Goal: Task Accomplishment & Management: Manage account settings

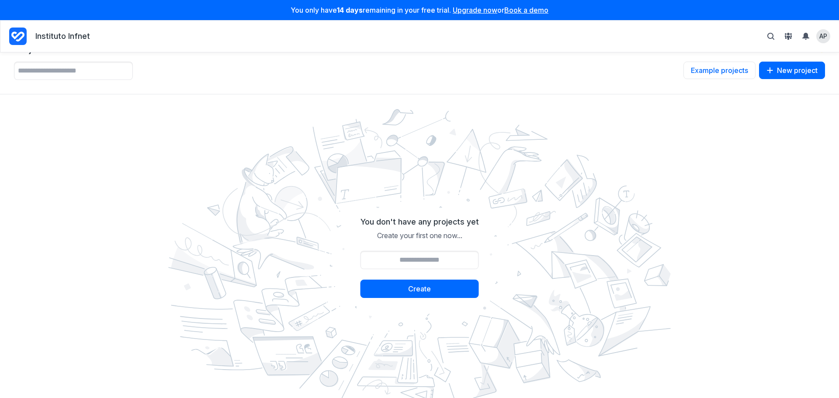
scroll to position [46, 0]
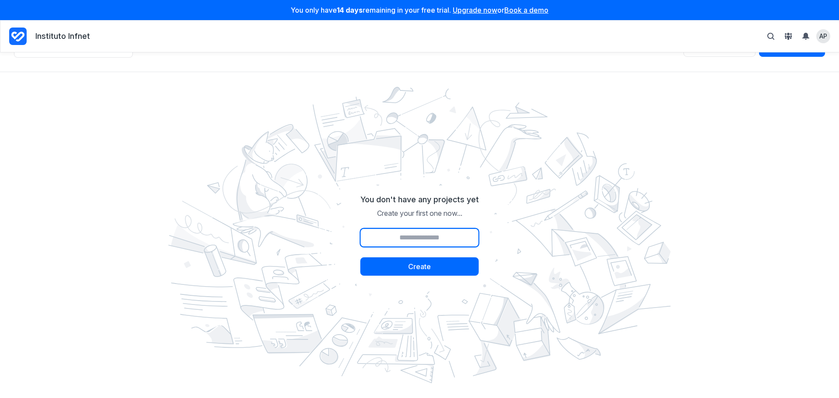
click at [428, 230] on input "Project name" at bounding box center [419, 238] width 118 height 18
type input "*****"
click at [449, 284] on form "You don't have any projects yet Create your first one now... ***** Create" at bounding box center [419, 235] width 118 height 99
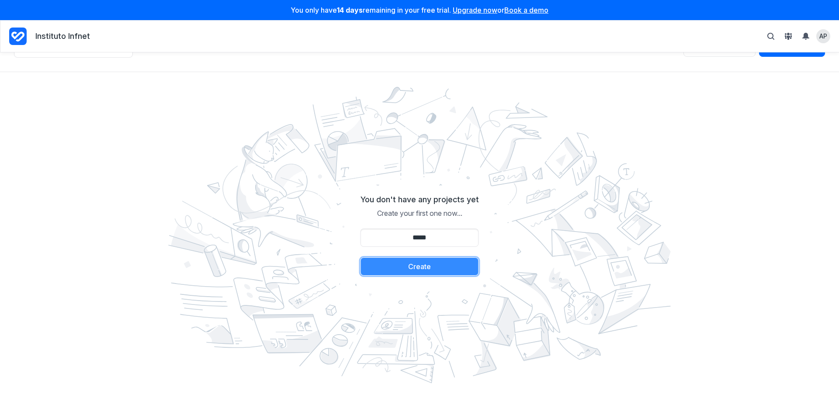
click at [444, 270] on button "Create" at bounding box center [419, 266] width 118 height 18
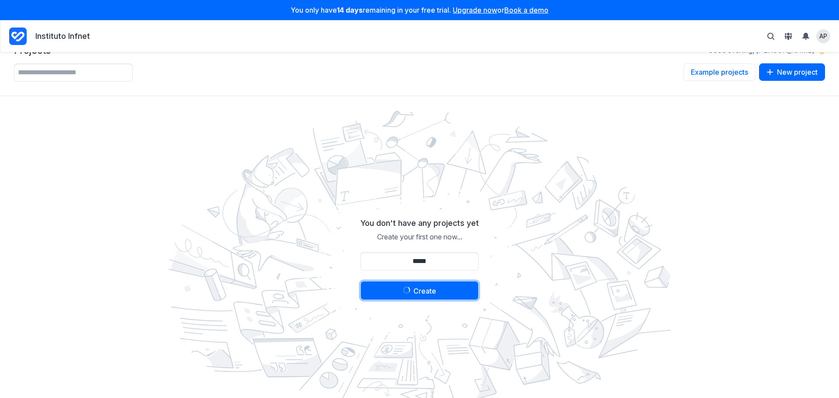
scroll to position [0, 0]
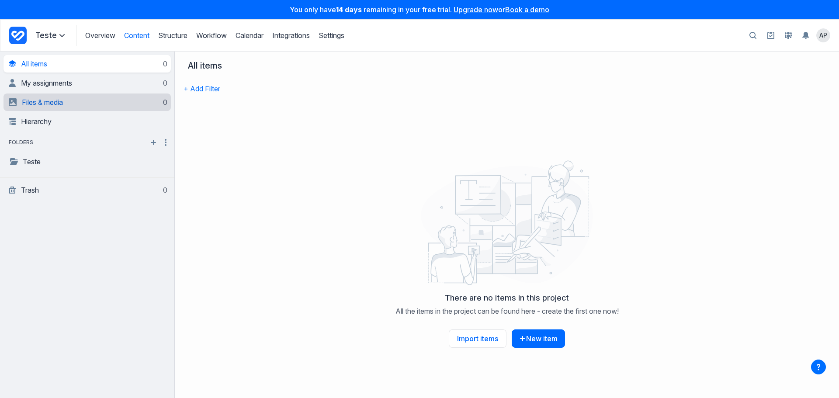
click at [70, 98] on link "Files & media 0" at bounding box center [88, 102] width 159 height 17
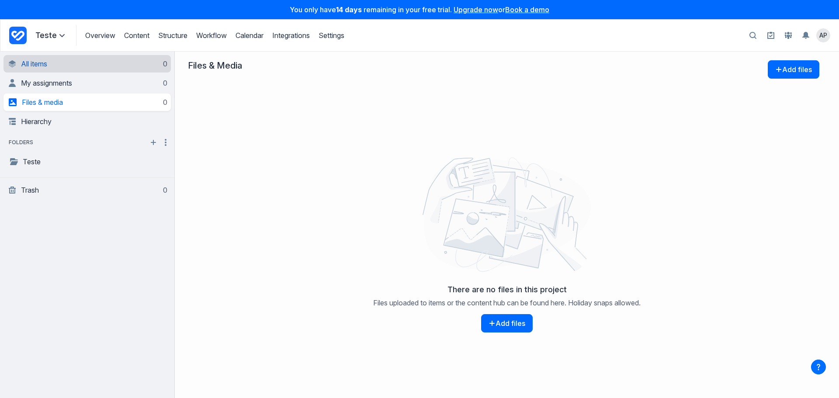
click at [69, 70] on link "All items 0" at bounding box center [88, 63] width 159 height 17
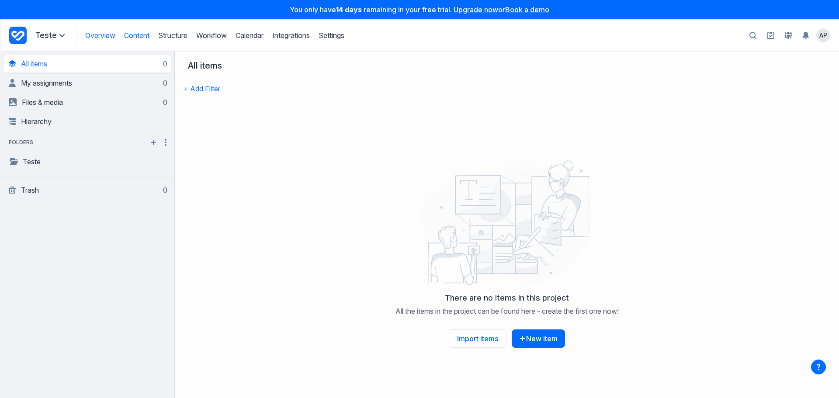
click at [103, 35] on link "Overview" at bounding box center [100, 35] width 30 height 9
click at [102, 34] on link "Overview" at bounding box center [100, 35] width 30 height 9
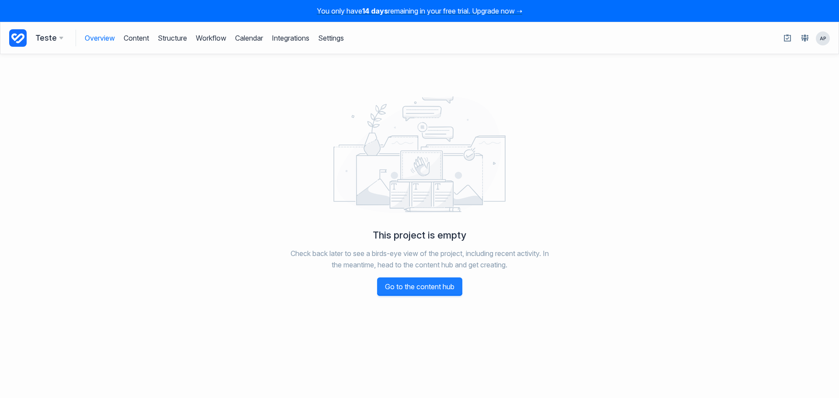
click at [415, 287] on link "Go to the content hub" at bounding box center [419, 286] width 85 height 18
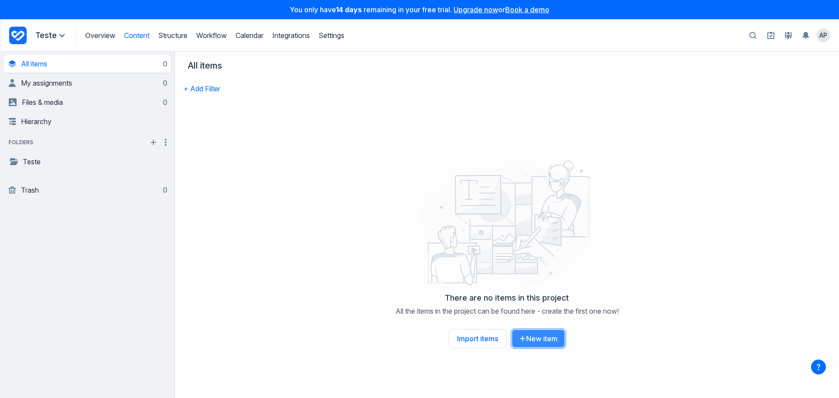
click at [539, 337] on button "New item" at bounding box center [538, 338] width 53 height 18
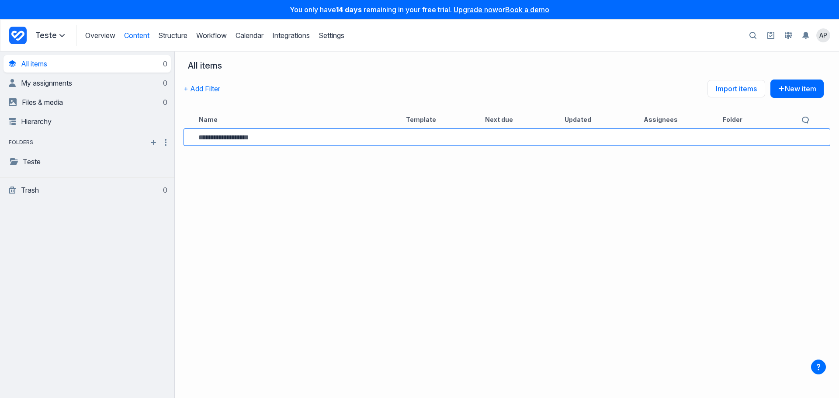
click at [279, 141] on input at bounding box center [296, 137] width 196 height 7
click at [279, 139] on input at bounding box center [296, 137] width 196 height 7
type input "*********"
click at [252, 140] on link "Teste 123" at bounding box center [236, 137] width 31 height 10
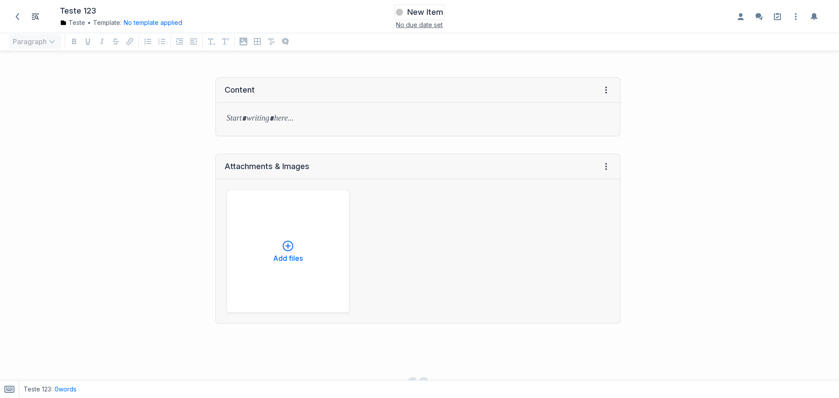
click at [418, 10] on span "New Item" at bounding box center [425, 12] width 36 height 10
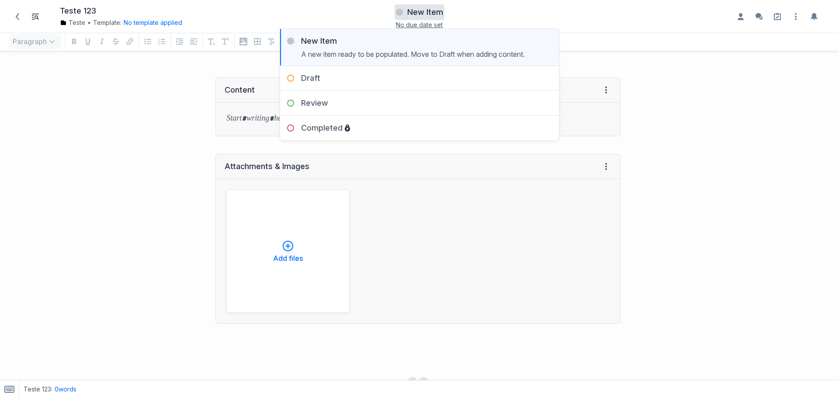
click at [428, 10] on span "New Item" at bounding box center [425, 12] width 36 height 10
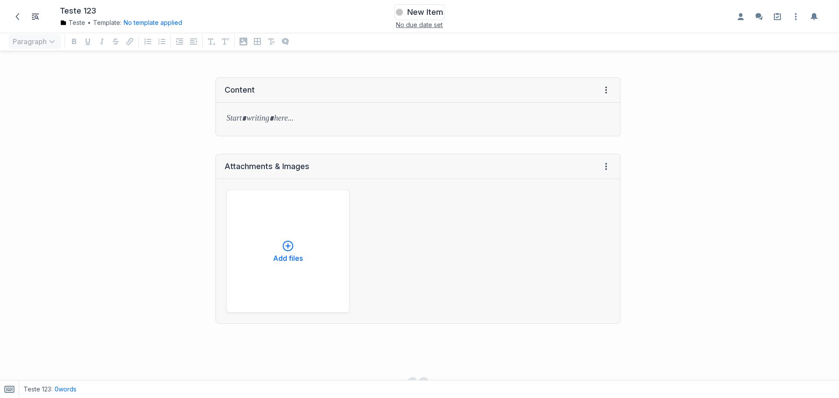
click at [433, 12] on span "New Item" at bounding box center [425, 12] width 36 height 10
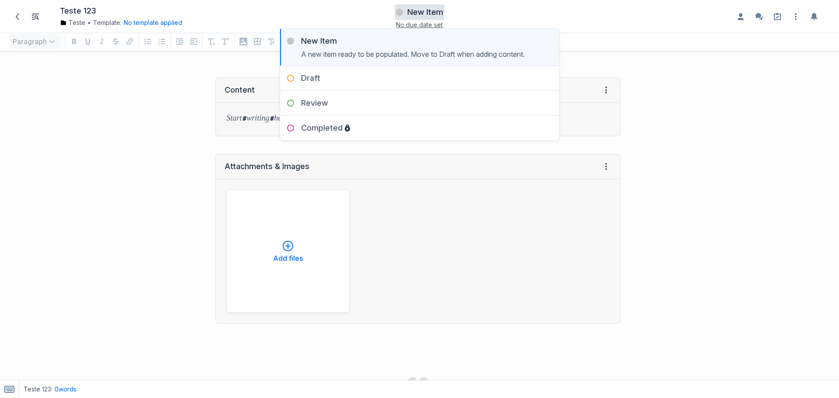
click at [200, 125] on div "Content View HTML View history → Tab to insert" at bounding box center [314, 107] width 620 height 76
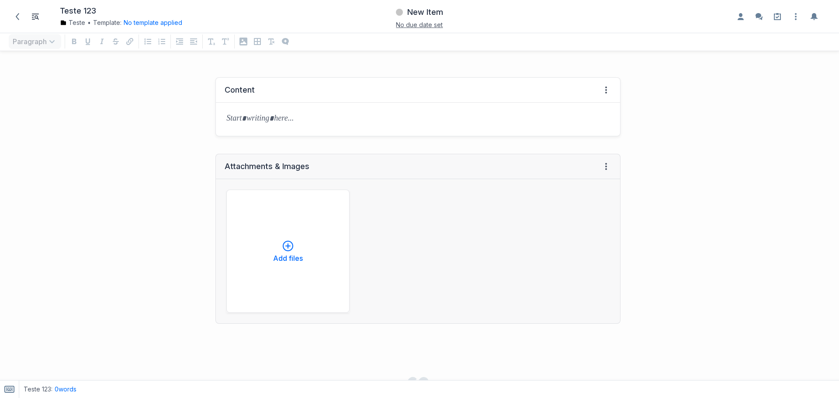
click at [282, 98] on div "Content View HTML View history" at bounding box center [418, 90] width 404 height 25
click at [262, 121] on p at bounding box center [417, 119] width 383 height 12
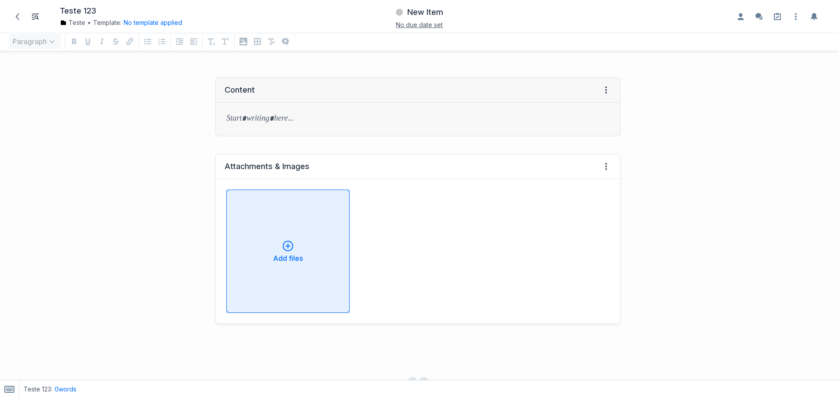
click at [283, 225] on button "Add files" at bounding box center [287, 251] width 123 height 123
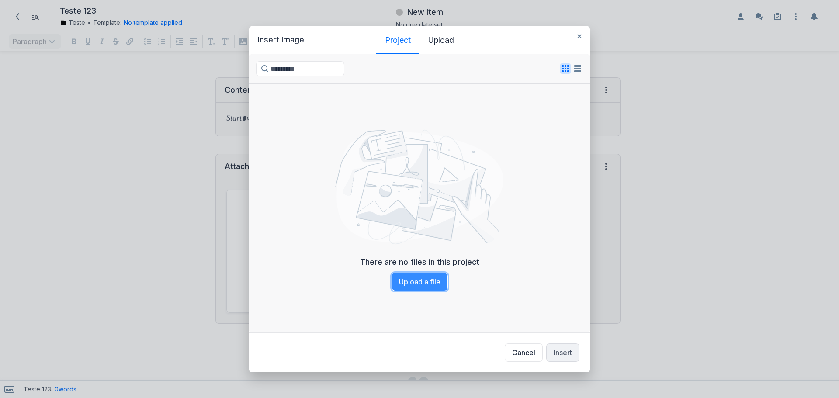
click at [427, 276] on button "Upload a file" at bounding box center [419, 282] width 56 height 18
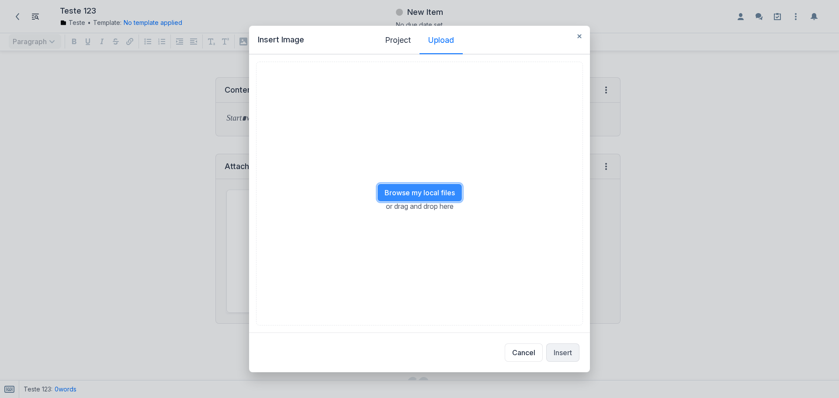
click at [419, 194] on button "Browse my local files" at bounding box center [419, 193] width 85 height 18
click at [301, 95] on div at bounding box center [294, 100] width 76 height 76
click at [300, 99] on div at bounding box center [294, 100] width 76 height 76
click at [570, 359] on button "Insert" at bounding box center [562, 352] width 33 height 18
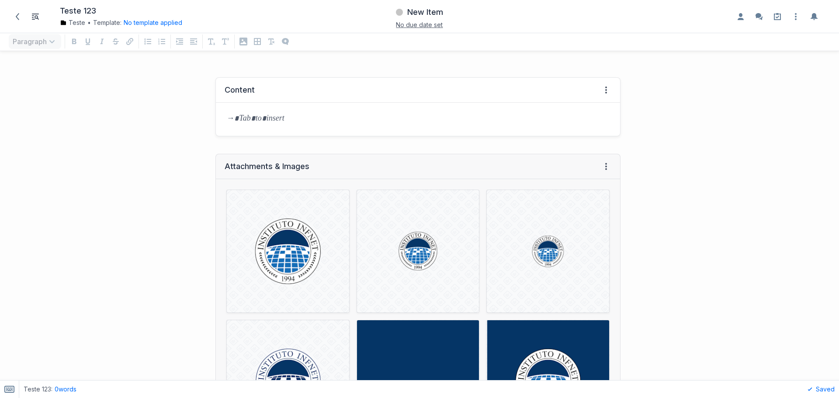
click at [229, 106] on div at bounding box center [418, 119] width 404 height 33
click at [116, 153] on div "Attachments & Images View HTML View history ﻿ ﻿ ﻿ ﻿ ﻿ ﻿ ﻿ ﻿ ﻿ ﻿ ﻿ ﻿ Ícones - IO…" at bounding box center [314, 368] width 620 height 447
click at [290, 132] on div "**********" at bounding box center [418, 119] width 404 height 33
drag, startPoint x: 297, startPoint y: 121, endPoint x: 210, endPoint y: 125, distance: 87.0
click at [211, 125] on div "**********" at bounding box center [418, 107] width 414 height 76
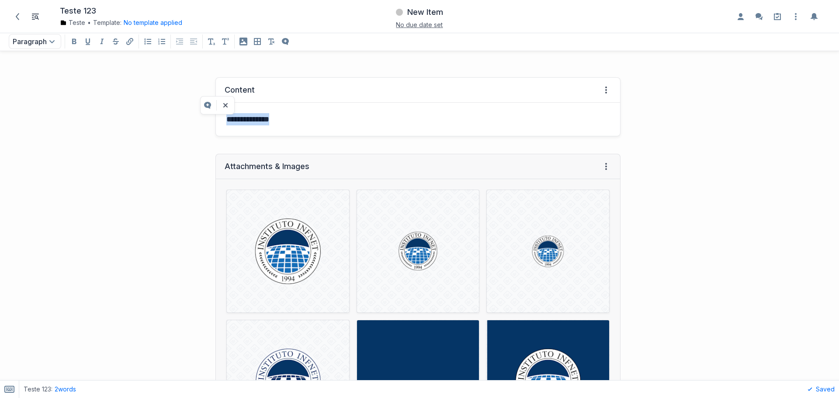
click at [281, 125] on p "**********" at bounding box center [416, 119] width 380 height 12
click at [739, 17] on icon "Enable the assignees sidebar" at bounding box center [741, 16] width 6 height 7
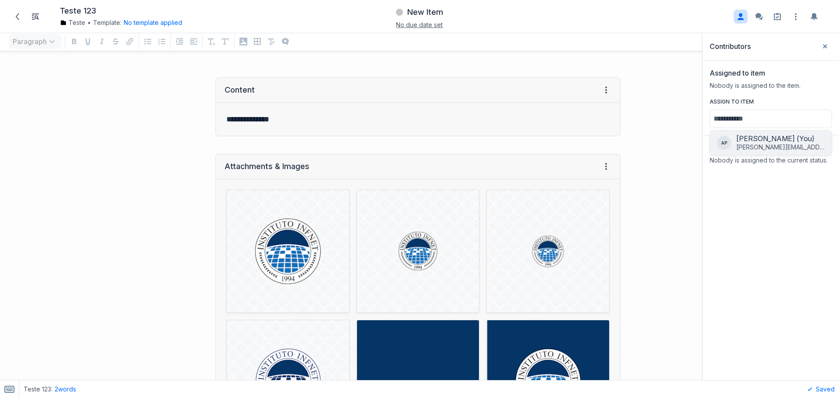
click at [751, 141] on div "Anabella Pereira (You)" at bounding box center [780, 138] width 88 height 9
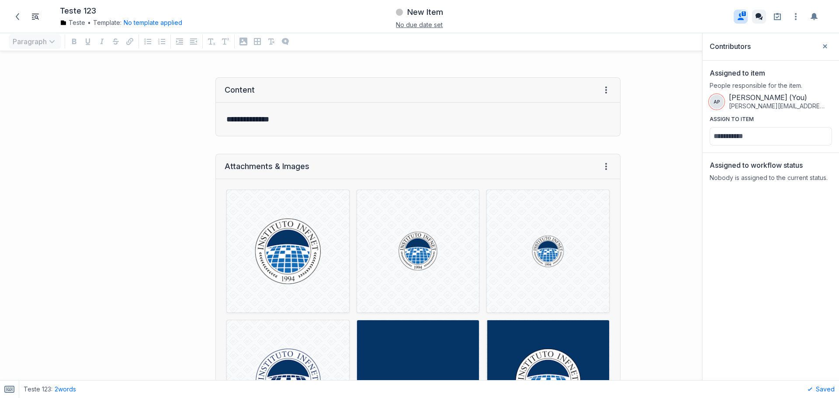
click at [756, 21] on icon "Enable the commenting sidebar" at bounding box center [759, 16] width 10 height 10
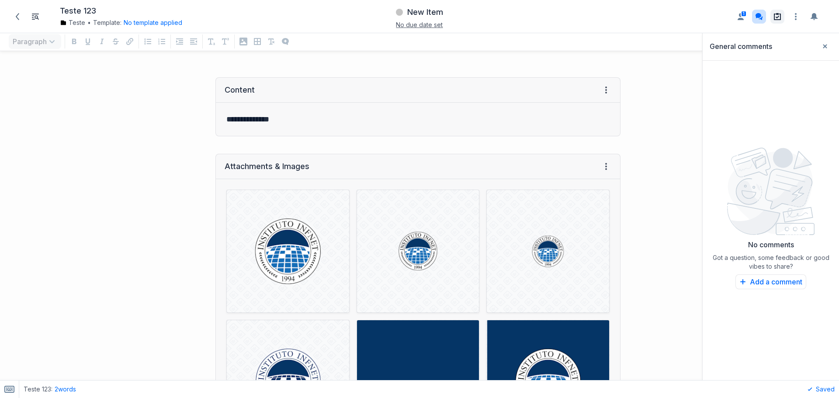
click at [776, 14] on icon at bounding box center [777, 16] width 7 height 7
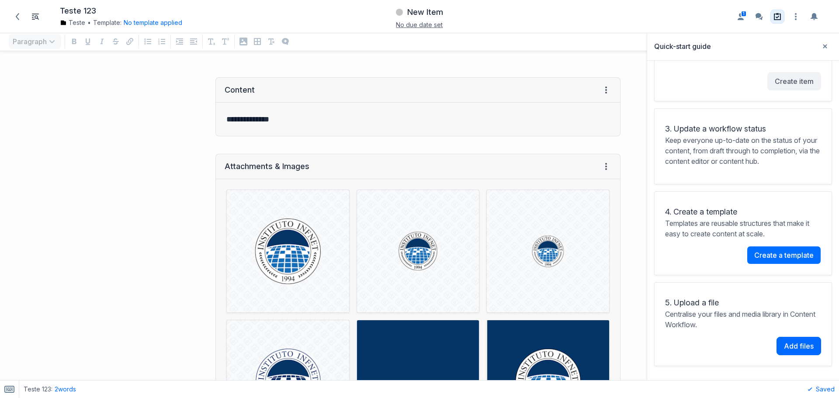
scroll to position [316, 0]
click at [756, 255] on span "Create a template" at bounding box center [783, 255] width 59 height 7
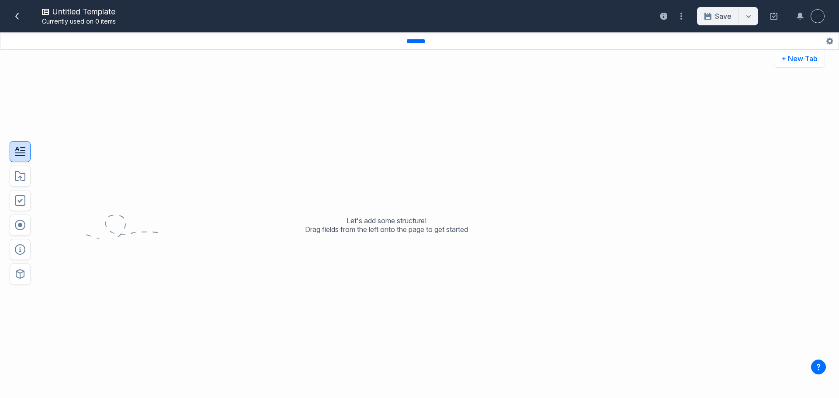
click at [14, 153] on button "button" at bounding box center [20, 151] width 21 height 21
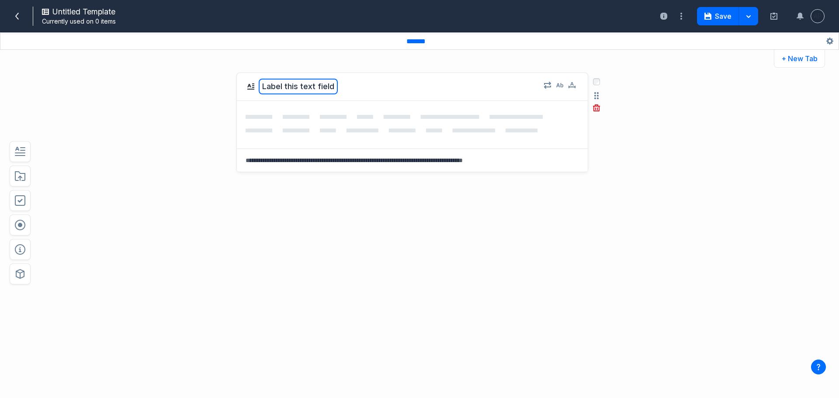
click at [296, 84] on button "Label this text field" at bounding box center [298, 87] width 79 height 16
type textarea "*******"
click at [420, 42] on input "*******" at bounding box center [419, 41] width 35 height 8
click at [420, 40] on input "*******" at bounding box center [419, 41] width 35 height 9
type input "**********"
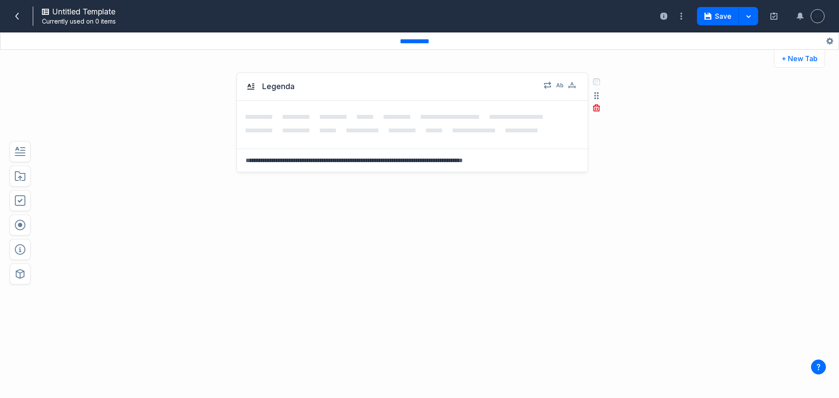
click at [551, 103] on div at bounding box center [412, 125] width 351 height 48
click at [28, 178] on button "button" at bounding box center [20, 176] width 21 height 21
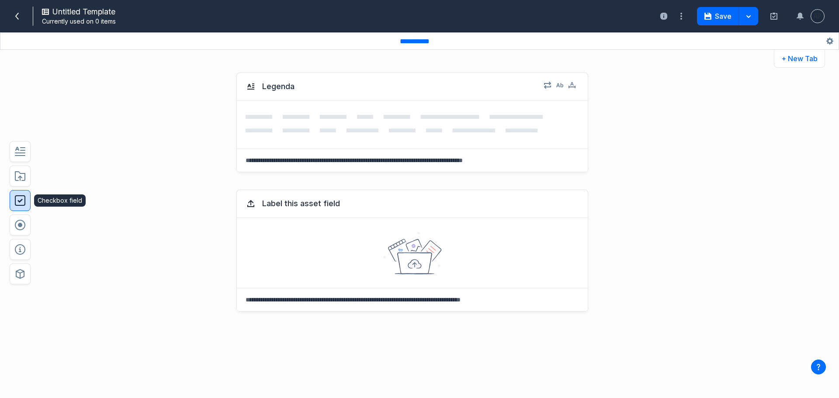
click at [22, 209] on button "button" at bounding box center [20, 200] width 21 height 21
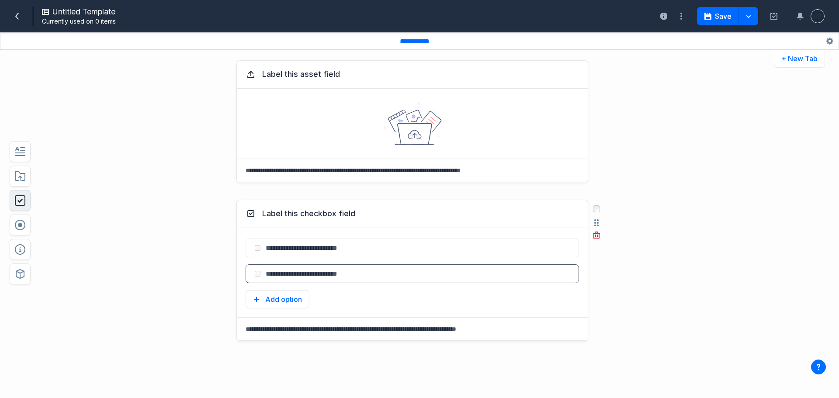
scroll to position [170, 0]
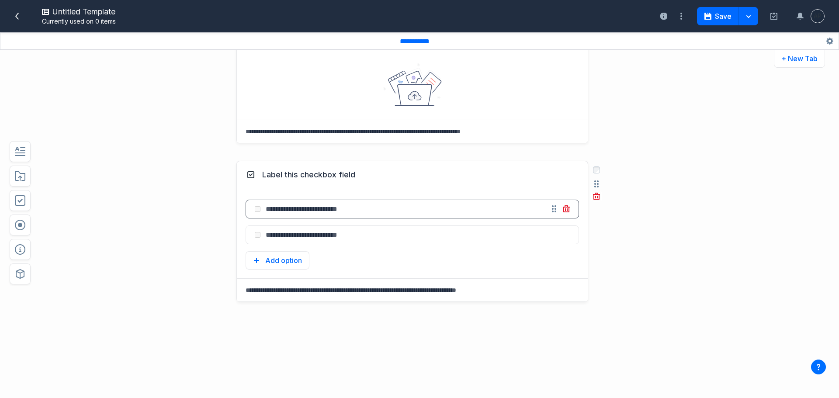
click at [296, 208] on input "text" at bounding box center [401, 209] width 283 height 18
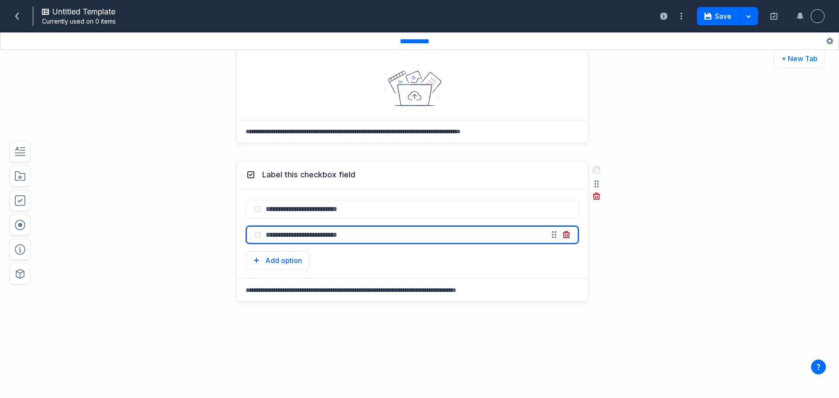
click at [298, 234] on input "text" at bounding box center [401, 235] width 283 height 18
click at [320, 201] on input "text" at bounding box center [401, 209] width 283 height 18
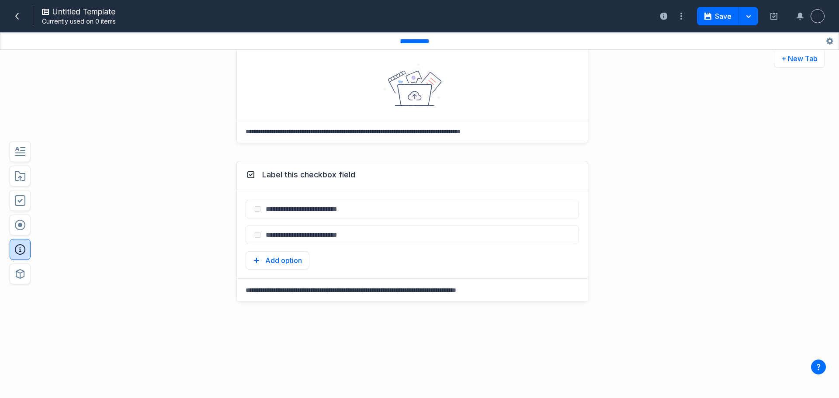
click at [17, 245] on icon "button" at bounding box center [20, 249] width 10 height 10
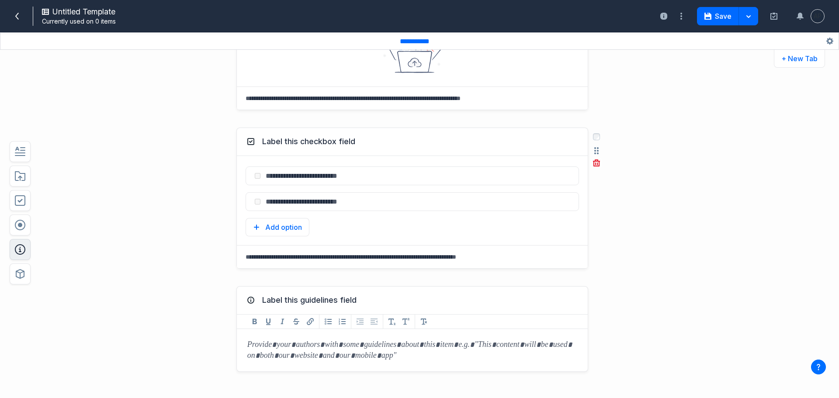
scroll to position [273, 0]
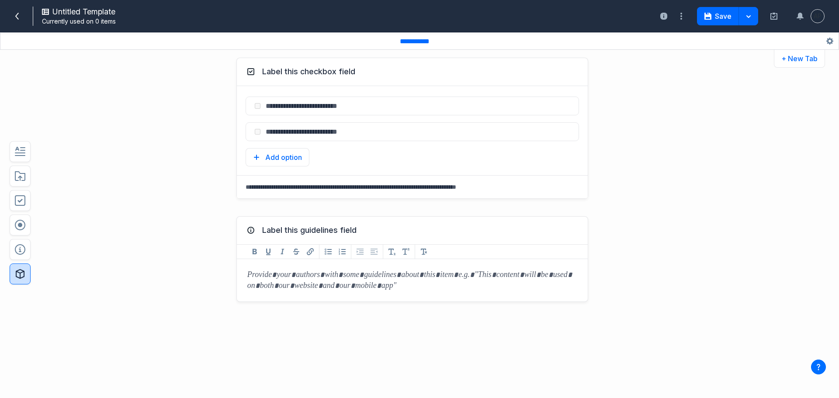
click at [21, 277] on icon "button" at bounding box center [20, 274] width 10 height 10
click at [112, 205] on button "Create a new component" at bounding box center [113, 205] width 80 height 9
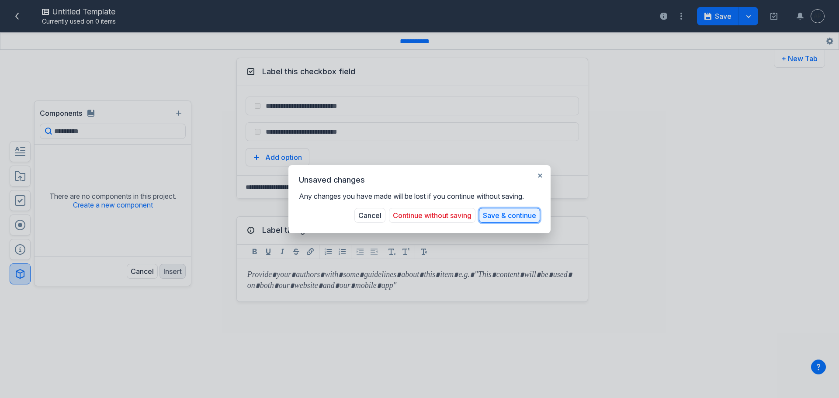
click at [488, 216] on button "Save & continue" at bounding box center [509, 215] width 61 height 15
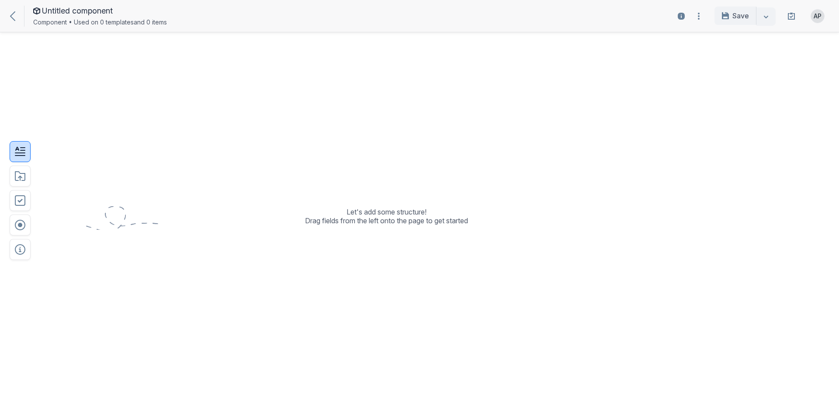
click at [24, 160] on button "button" at bounding box center [20, 151] width 21 height 21
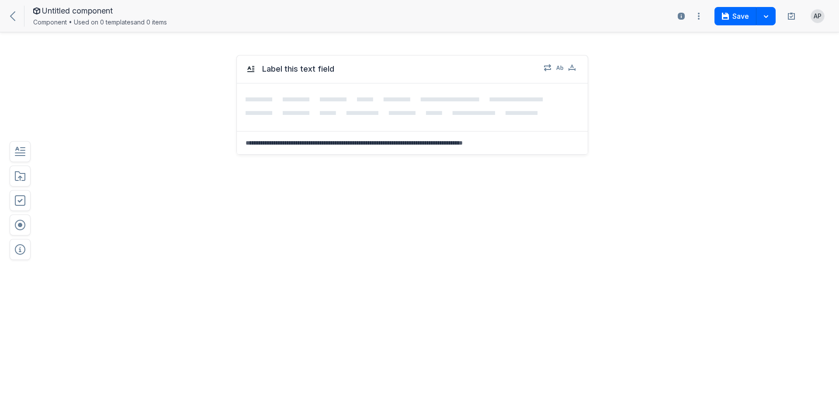
click at [9, 180] on div at bounding box center [20, 176] width 24 height 24
click at [23, 181] on icon "button" at bounding box center [20, 176] width 10 height 10
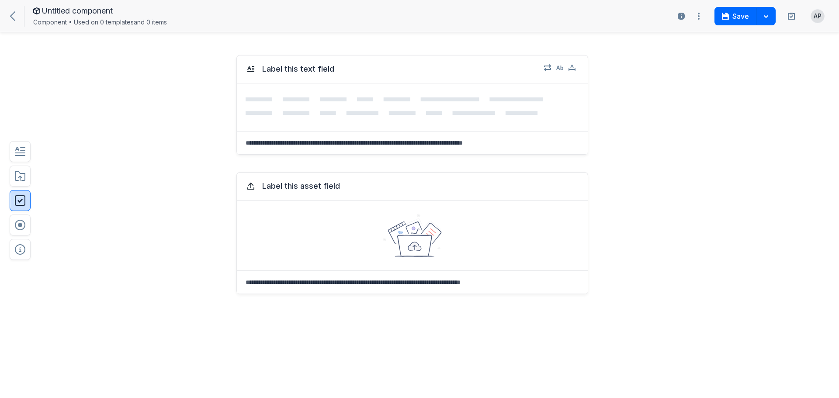
click at [19, 208] on button "button" at bounding box center [20, 200] width 21 height 21
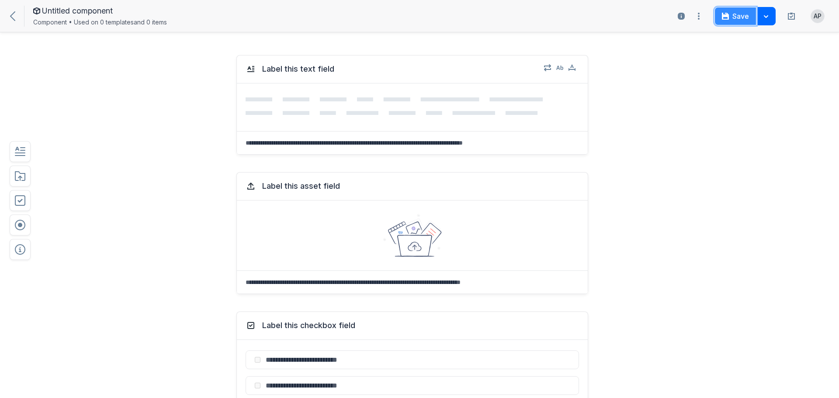
click at [725, 18] on icon "button" at bounding box center [725, 16] width 7 height 7
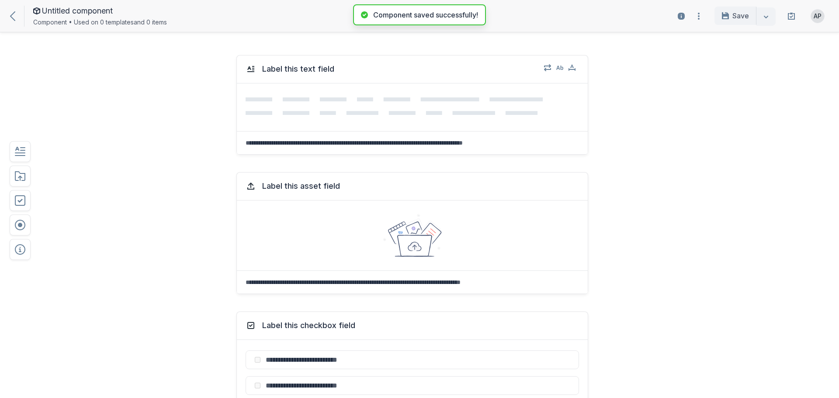
click at [14, 22] on div "Untitled component Component • Used on 0 templates and 0 items" at bounding box center [178, 15] width 345 height 23
click at [14, 15] on icon at bounding box center [12, 16] width 5 height 10
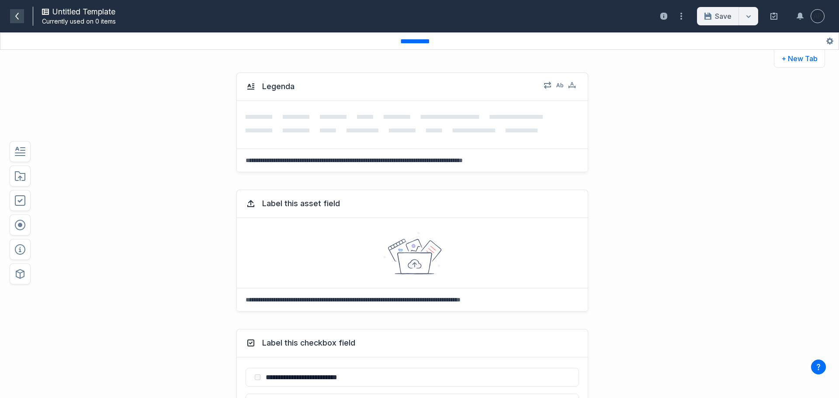
click at [10, 14] on span at bounding box center [17, 16] width 14 height 14
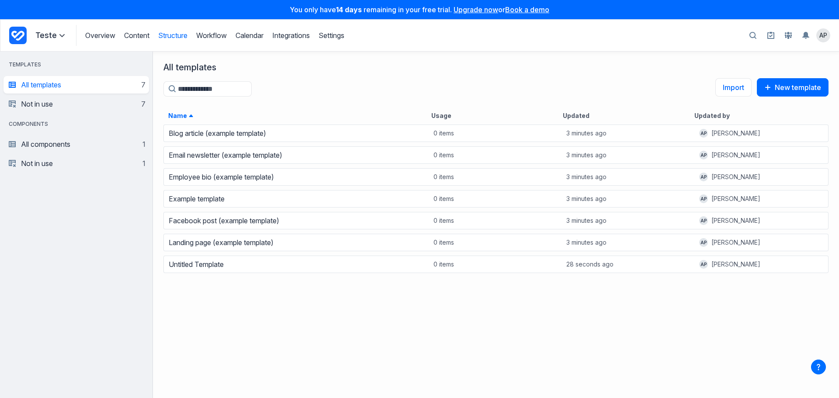
scroll to position [268, 679]
click at [325, 157] on div "Email newsletter (example template)" at bounding box center [296, 155] width 265 height 12
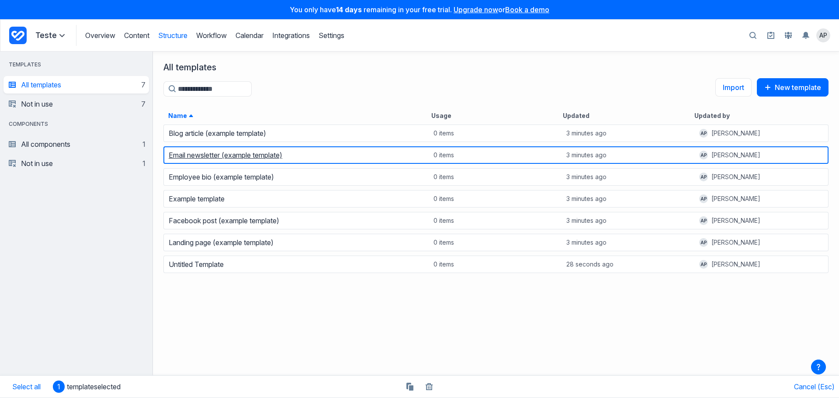
click at [242, 153] on link "Email newsletter (example template)" at bounding box center [226, 155] width 114 height 9
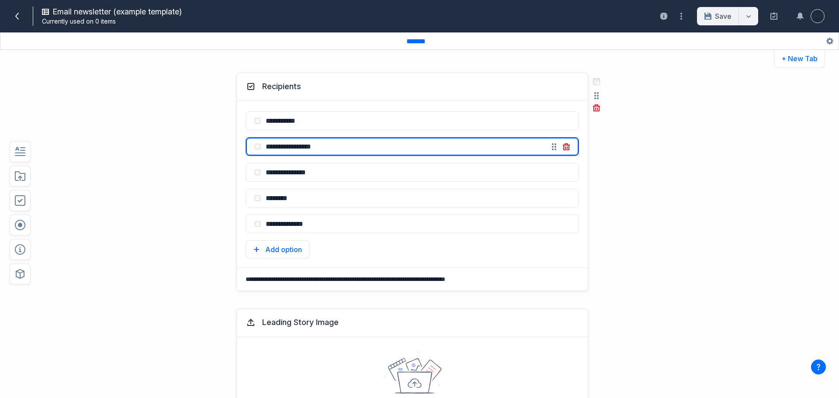
click at [318, 142] on input "**********" at bounding box center [401, 147] width 283 height 18
click at [317, 172] on input "**********" at bounding box center [401, 172] width 283 height 18
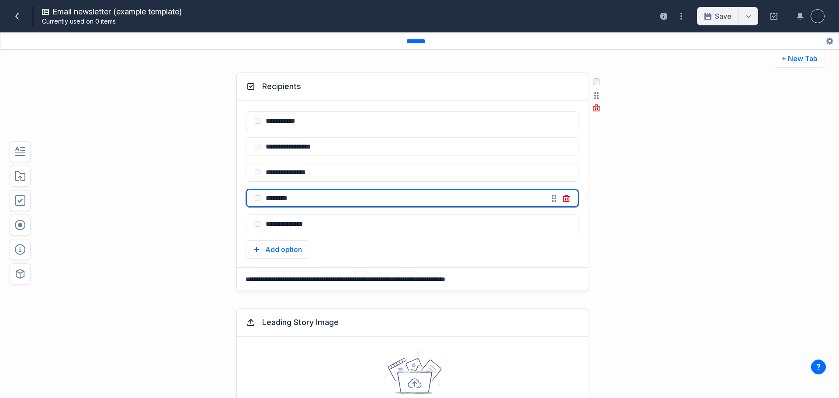
click at [307, 198] on input "********" at bounding box center [401, 198] width 283 height 18
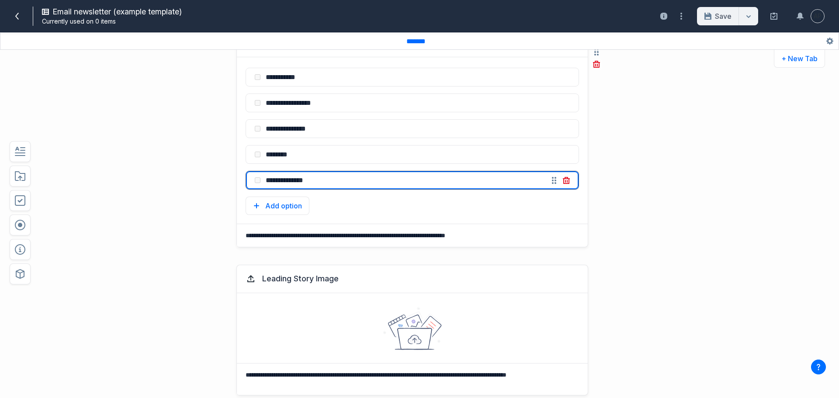
click at [319, 184] on input "**********" at bounding box center [401, 180] width 283 height 18
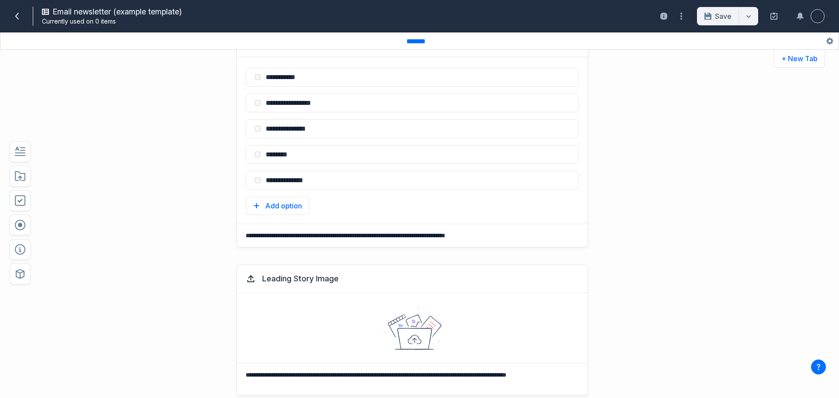
click at [710, 229] on div "**********" at bounding box center [419, 187] width 839 height 334
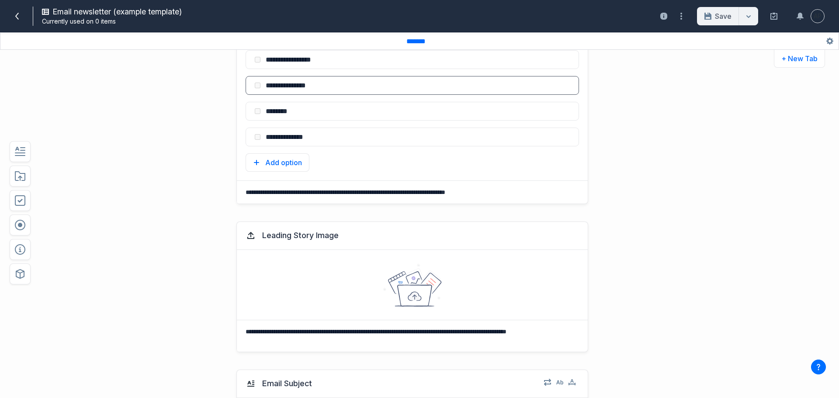
scroll to position [0, 0]
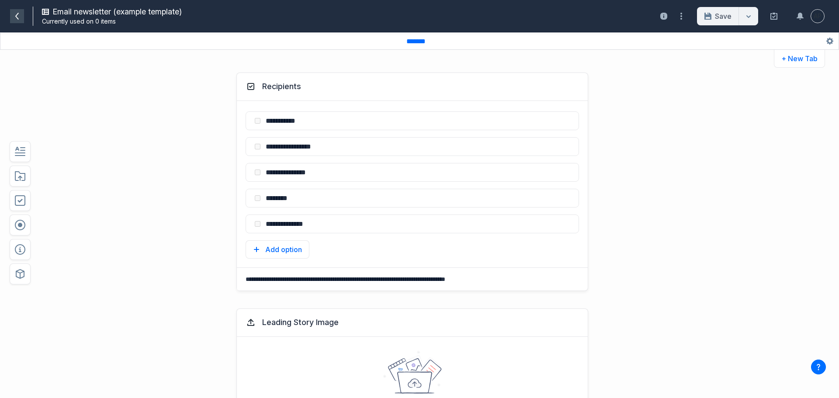
click at [14, 13] on icon at bounding box center [17, 16] width 7 height 7
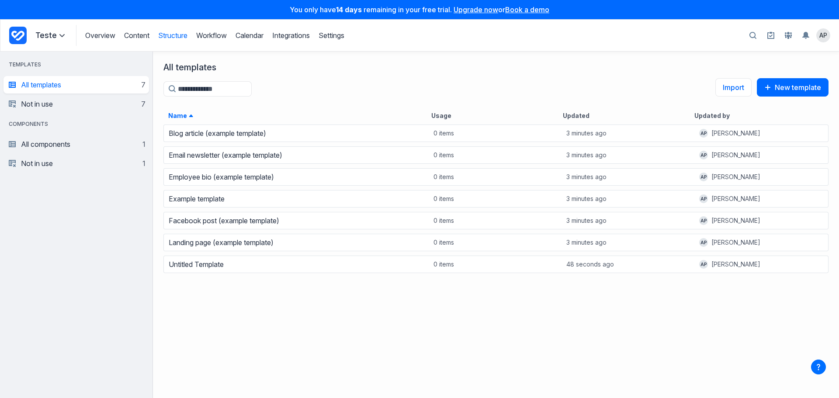
scroll to position [268, 679]
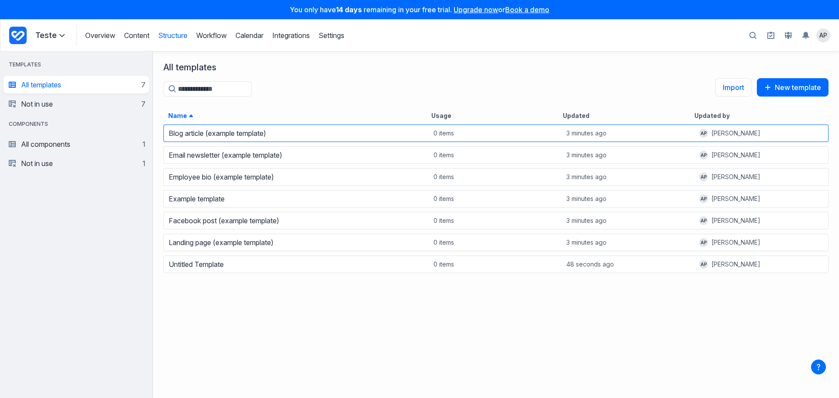
click at [258, 139] on div "Blog article (example template)" at bounding box center [296, 133] width 265 height 12
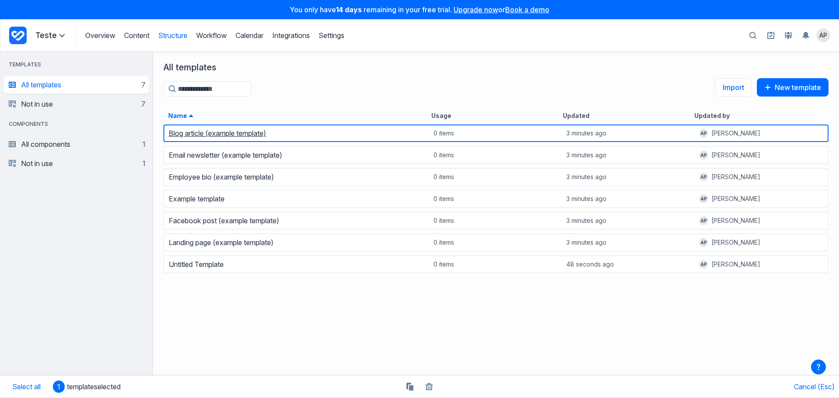
click at [259, 137] on link "Blog article (example template)" at bounding box center [217, 133] width 97 height 9
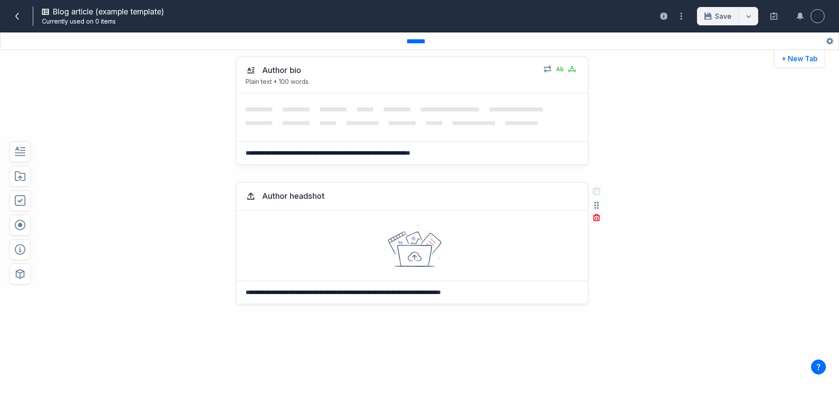
scroll to position [400, 0]
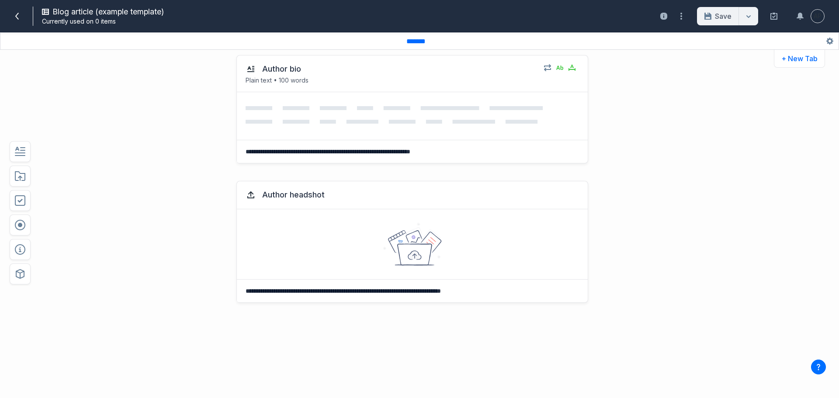
click at [24, 16] on div at bounding box center [21, 16] width 23 height 14
click at [17, 13] on icon at bounding box center [17, 16] width 7 height 7
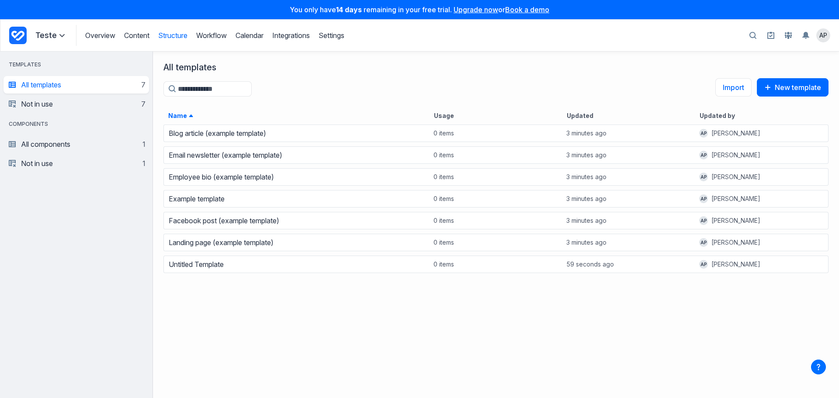
scroll to position [7, 7]
click at [211, 39] on link "Workflow" at bounding box center [211, 35] width 31 height 9
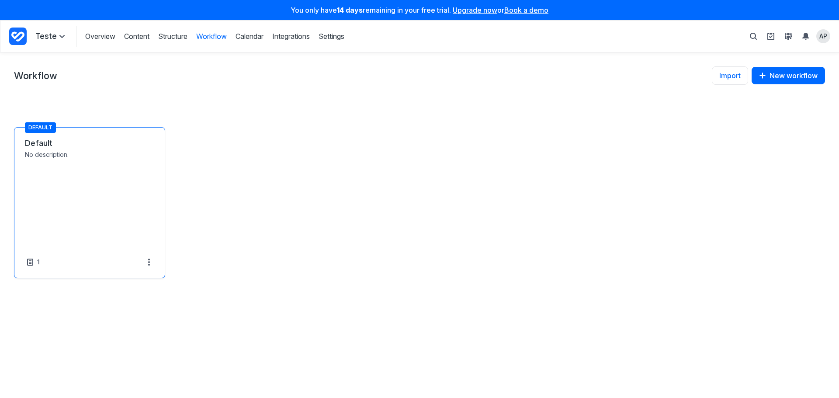
click at [102, 149] on link "Default" at bounding box center [89, 143] width 129 height 10
select select "*****"
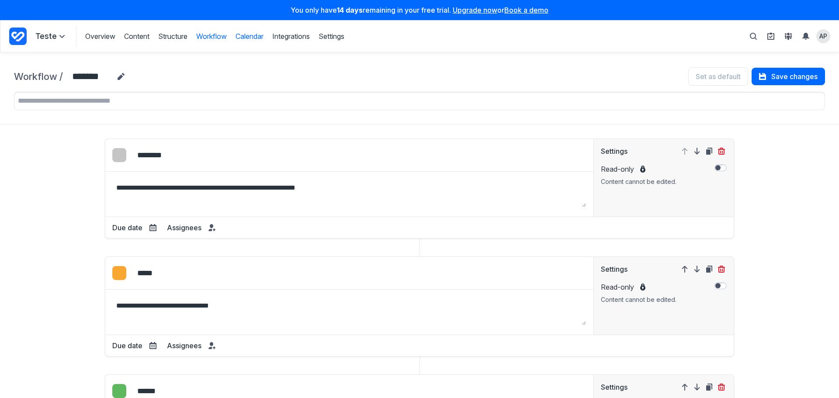
click at [246, 38] on link "Calendar" at bounding box center [250, 36] width 28 height 10
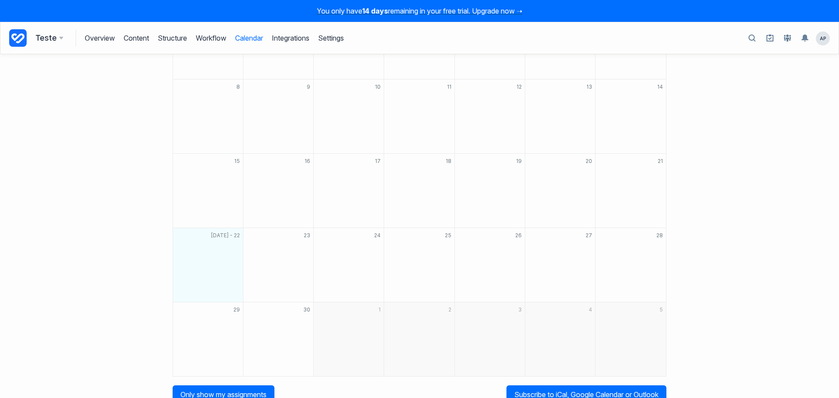
scroll to position [115, 0]
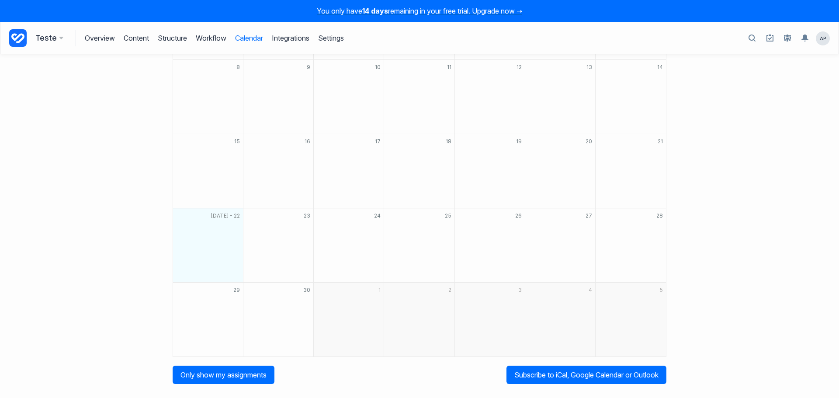
click at [200, 250] on div "[DATE] - 22" at bounding box center [208, 245] width 70 height 74
click at [338, 220] on div "24" at bounding box center [349, 245] width 70 height 74
click at [232, 369] on link "Only show my assignments" at bounding box center [224, 375] width 102 height 18
click at [195, 381] on link "Show all items" at bounding box center [203, 375] width 61 height 18
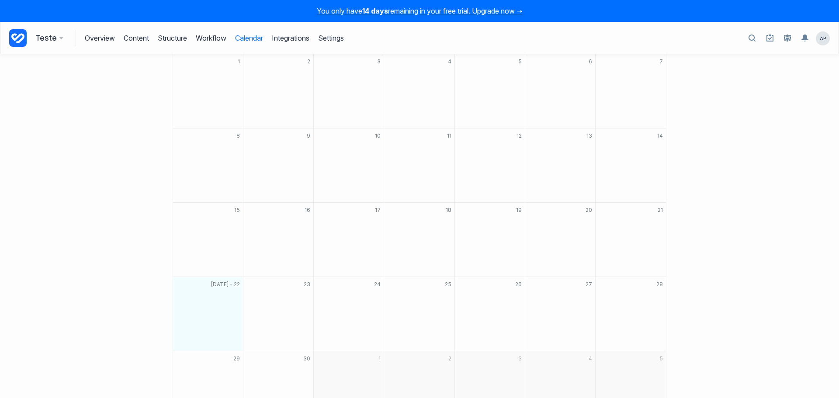
scroll to position [0, 0]
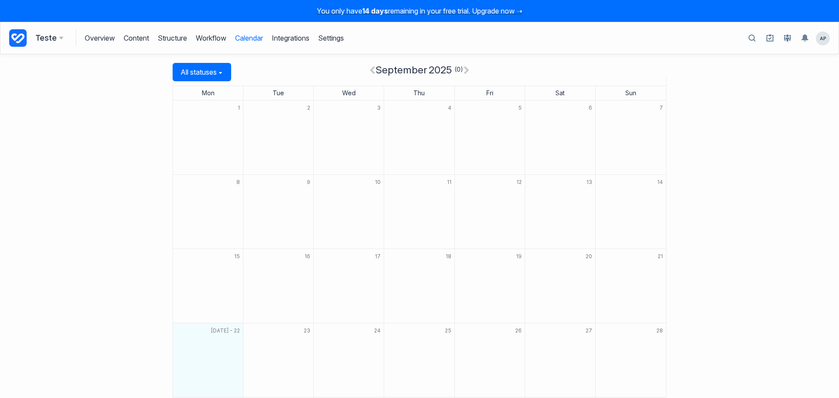
click at [416, 218] on div "11" at bounding box center [419, 212] width 70 height 74
click at [214, 69] on span "All statuses" at bounding box center [198, 72] width 36 height 9
click at [227, 85] on link "All" at bounding box center [208, 89] width 70 height 14
click at [290, 41] on link "Integrations" at bounding box center [291, 38] width 38 height 17
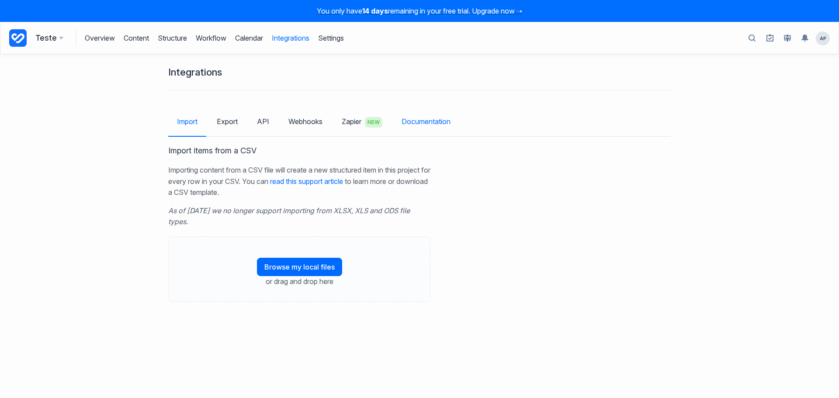
click at [438, 121] on link "Documentation" at bounding box center [426, 121] width 66 height 25
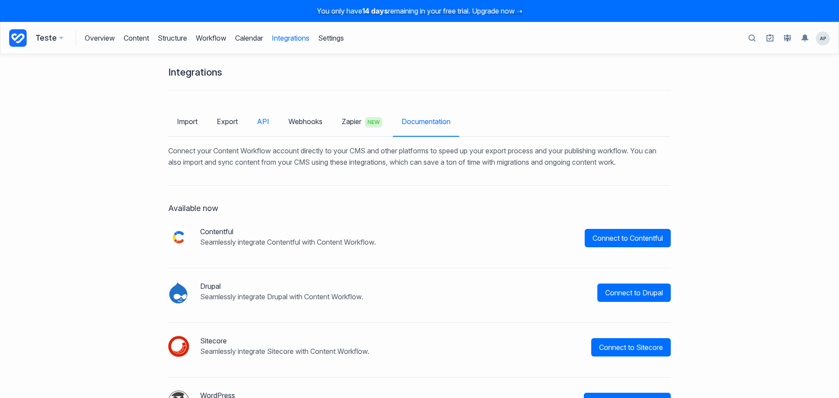
click at [249, 126] on link "API" at bounding box center [263, 121] width 30 height 25
click at [231, 119] on link "Export" at bounding box center [227, 121] width 38 height 25
click at [190, 124] on link "Import" at bounding box center [187, 121] width 38 height 25
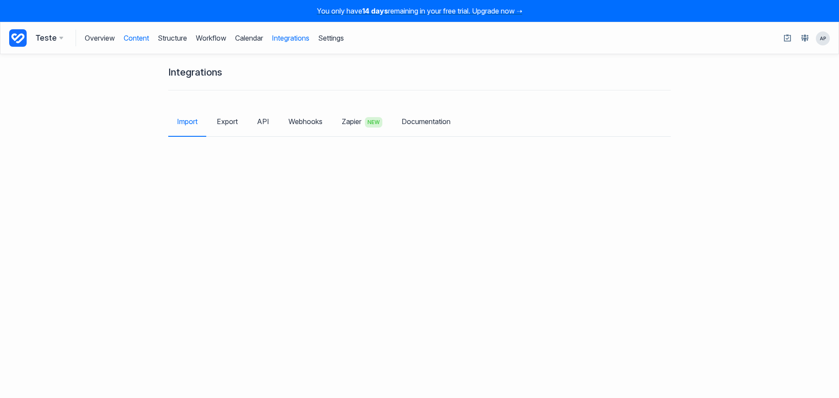
click at [136, 39] on link "Content" at bounding box center [136, 38] width 25 height 17
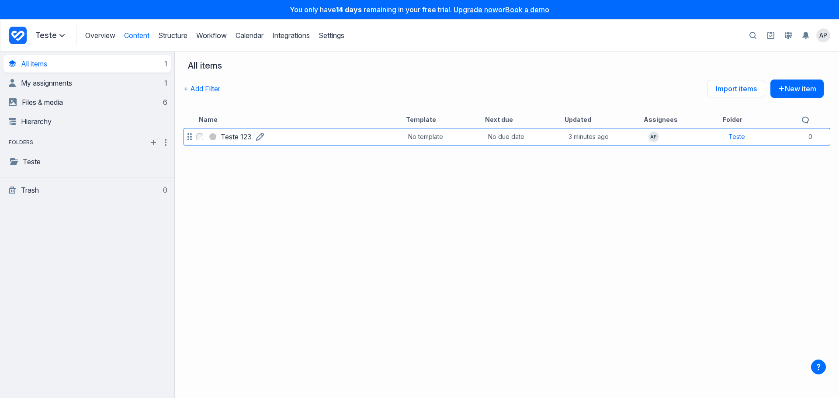
click at [252, 140] on link "Teste 123" at bounding box center [236, 137] width 31 height 10
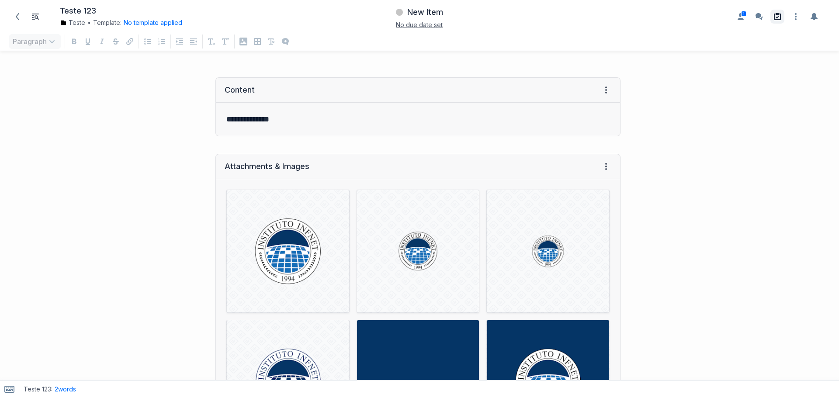
click at [773, 17] on link at bounding box center [777, 17] width 14 height 14
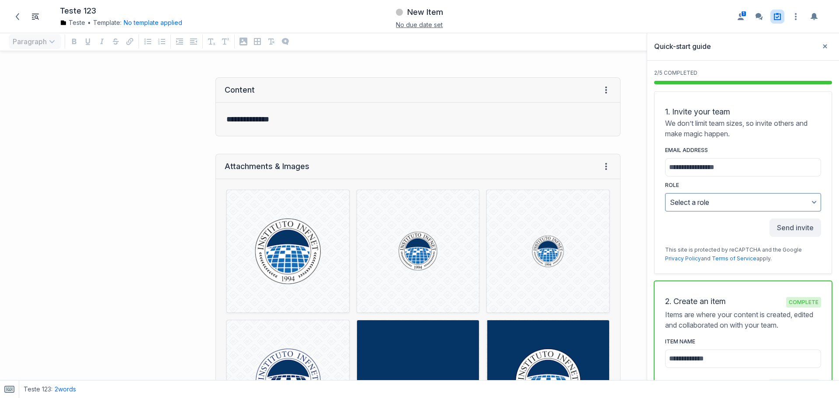
click at [418, 66] on div "**********" at bounding box center [419, 215] width 839 height 329
click at [428, 24] on span "No due date set" at bounding box center [419, 24] width 47 height 7
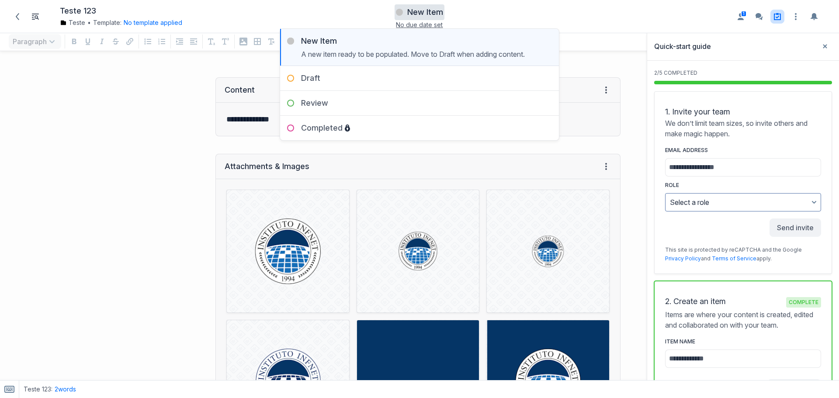
click at [435, 27] on span "No due date set" at bounding box center [419, 24] width 47 height 7
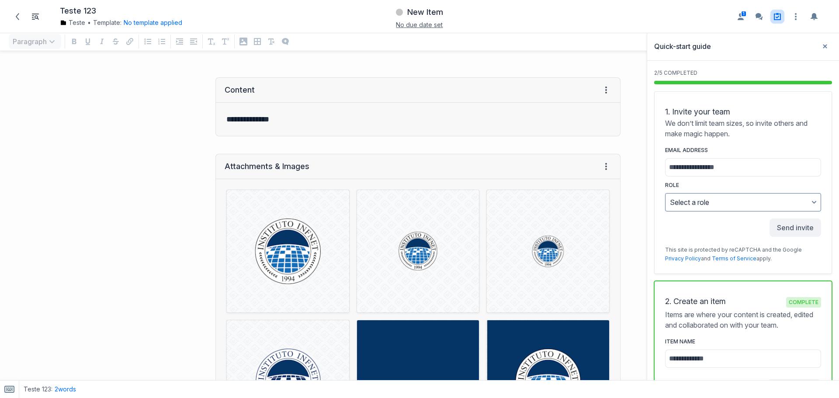
click at [433, 25] on span "No due date set" at bounding box center [419, 24] width 47 height 7
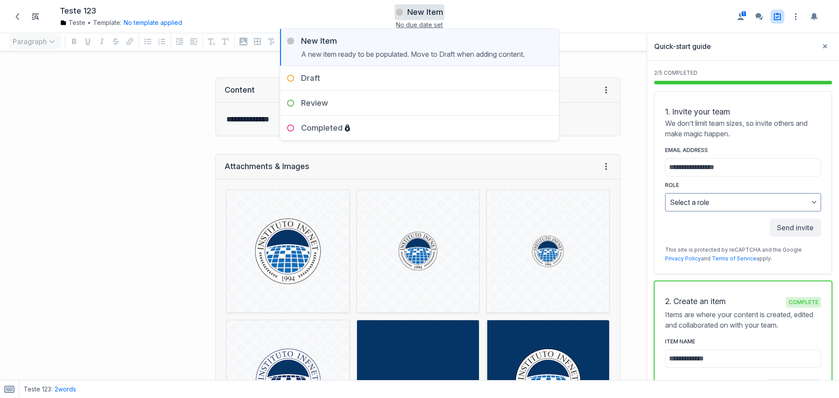
click at [433, 25] on div "New Item No due date set New Item A new item ready to be populated. Move to Dra…" at bounding box center [419, 16] width 267 height 24
click at [433, 25] on span "No due date set" at bounding box center [419, 24] width 47 height 7
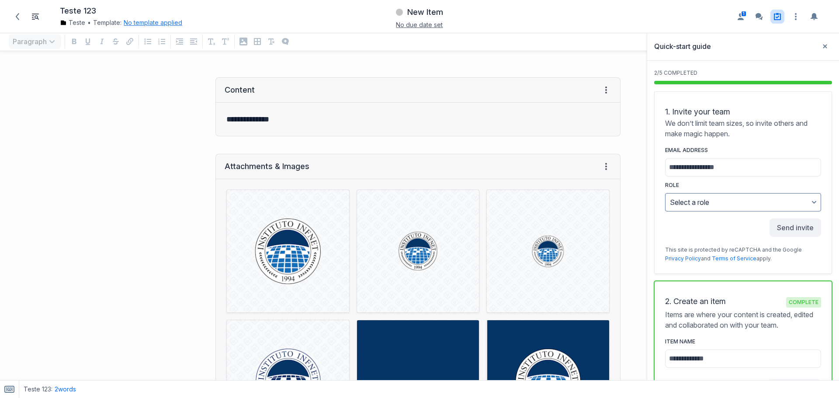
click at [140, 20] on button "No template applied" at bounding box center [153, 22] width 59 height 9
click at [173, 58] on button "Choose template Down icon" at bounding box center [186, 60] width 117 height 19
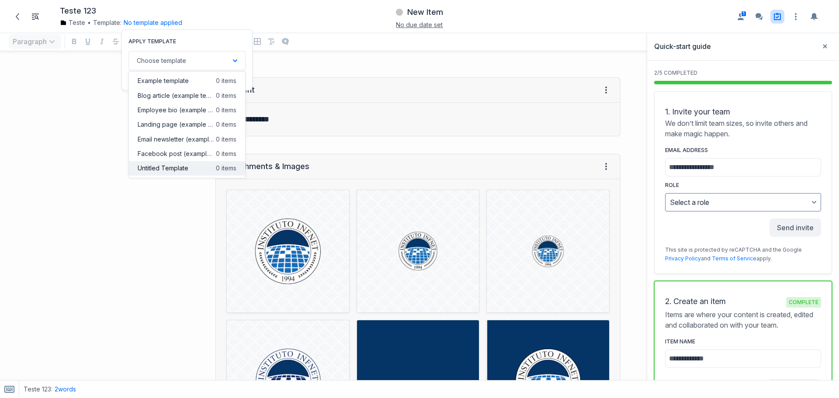
click at [183, 169] on span "Untitled Template" at bounding box center [163, 168] width 51 height 9
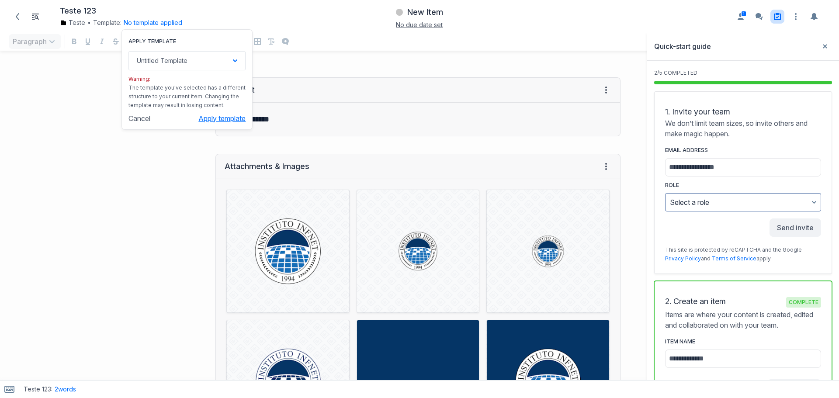
click at [211, 120] on button "Apply template" at bounding box center [221, 118] width 47 height 9
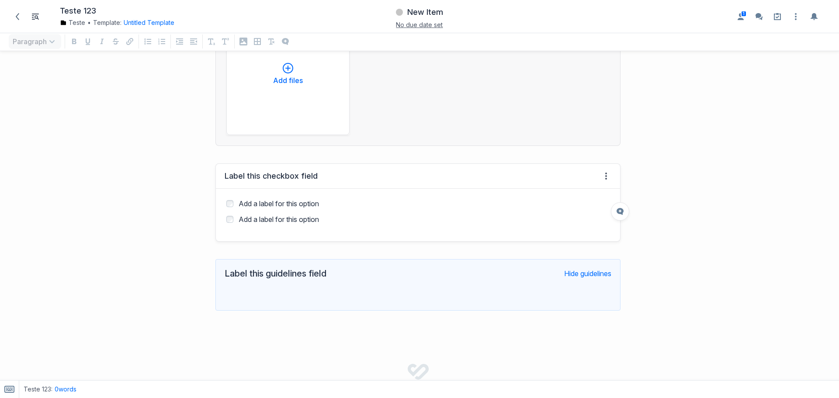
scroll to position [168, 0]
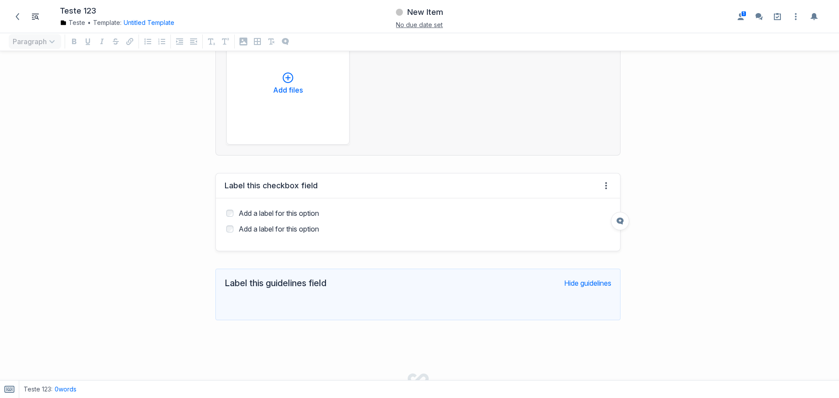
click at [283, 206] on div "Add a label for this option Add a label for this option" at bounding box center [418, 224] width 404 height 52
click at [254, 210] on label "Add a label for this option" at bounding box center [279, 213] width 80 height 9
click at [254, 225] on label "Add a label for this option" at bounding box center [279, 229] width 80 height 9
click at [249, 226] on label "Add a label for this option" at bounding box center [279, 229] width 80 height 9
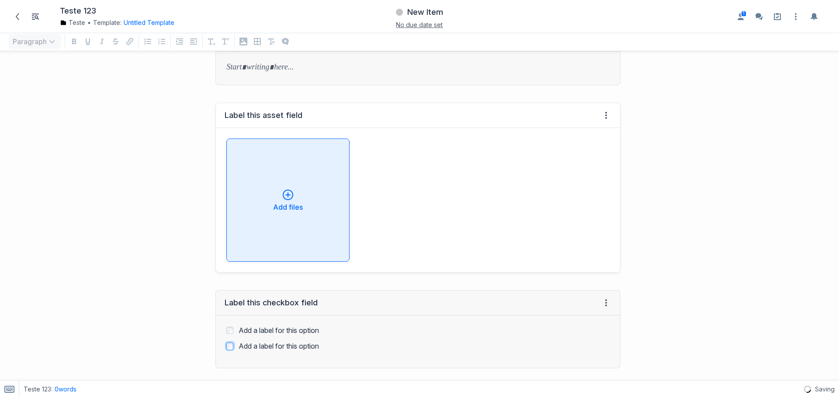
scroll to position [0, 0]
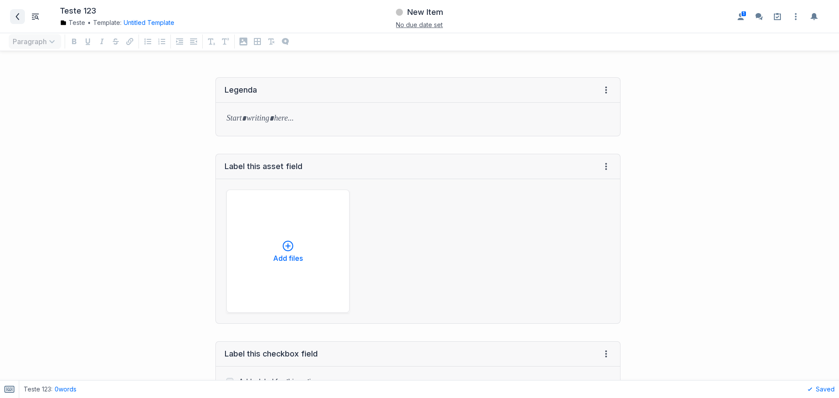
click at [22, 17] on span at bounding box center [17, 17] width 14 height 14
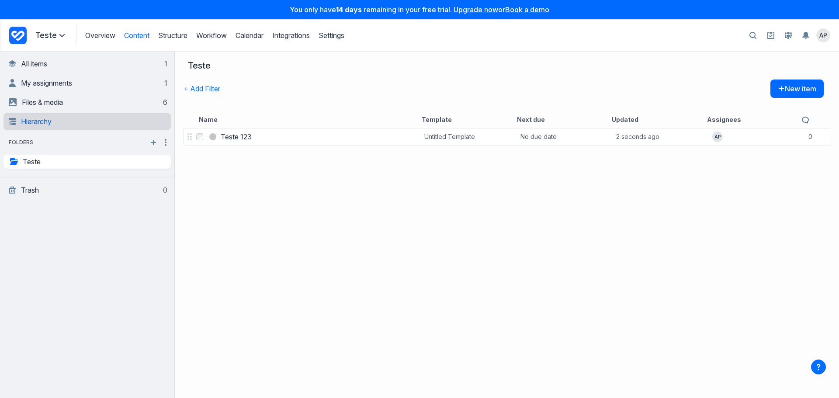
click at [88, 117] on link "Hierarchy" at bounding box center [88, 121] width 159 height 17
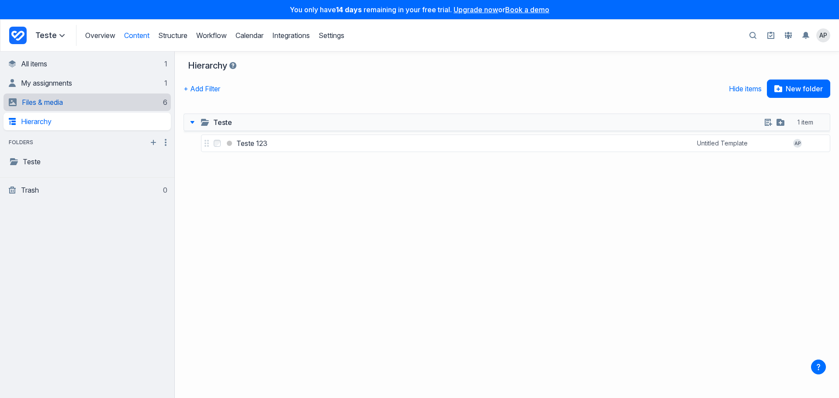
click at [119, 107] on link "Files & media 6" at bounding box center [88, 102] width 159 height 17
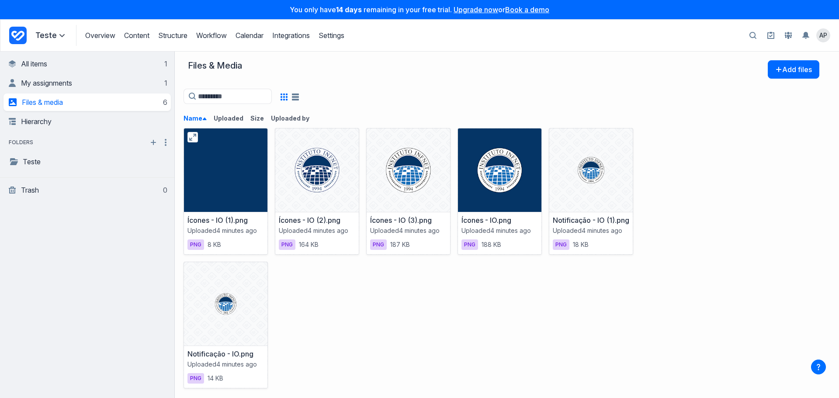
click at [248, 184] on div at bounding box center [225, 169] width 83 height 83
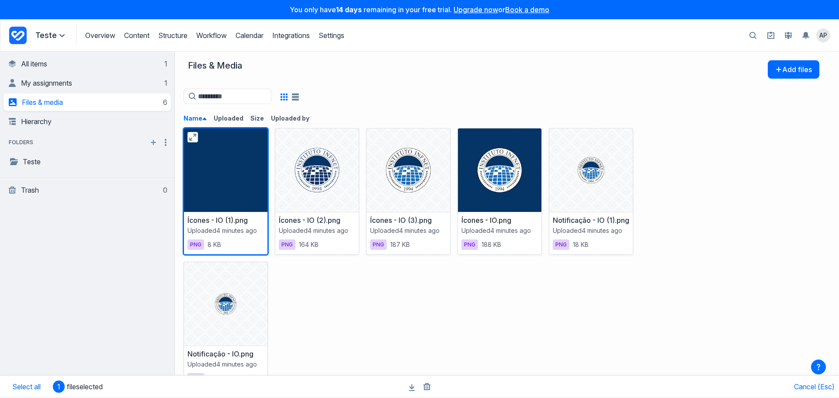
click at [255, 181] on div at bounding box center [225, 169] width 83 height 83
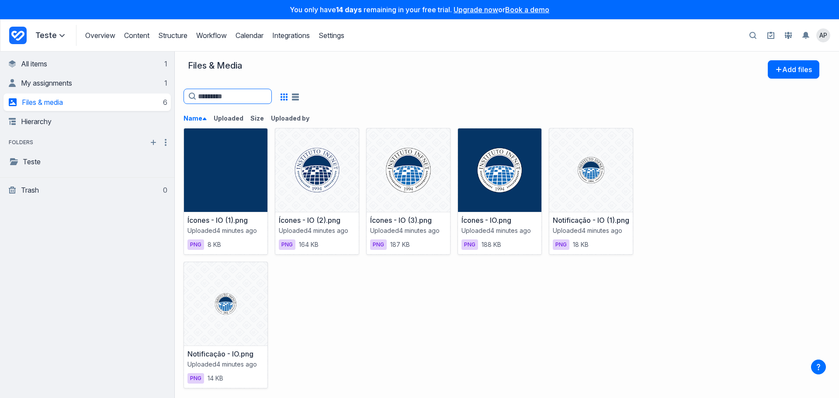
click at [238, 98] on input at bounding box center [228, 96] width 88 height 15
click at [333, 247] on div "png 164 KB" at bounding box center [317, 245] width 76 height 12
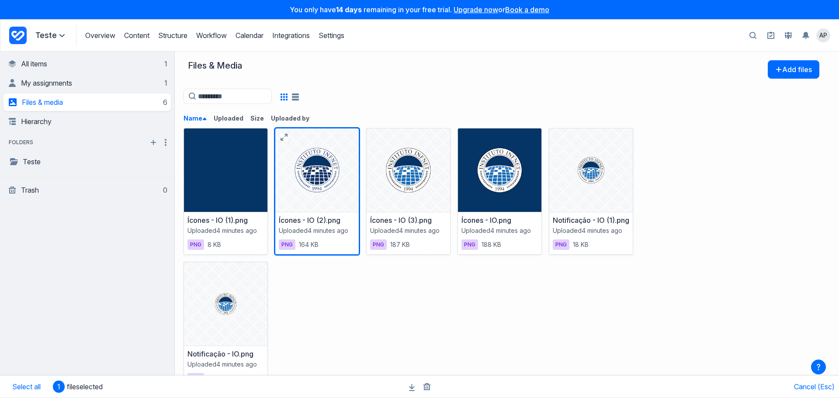
click at [333, 247] on div "png 164 KB" at bounding box center [317, 245] width 76 height 12
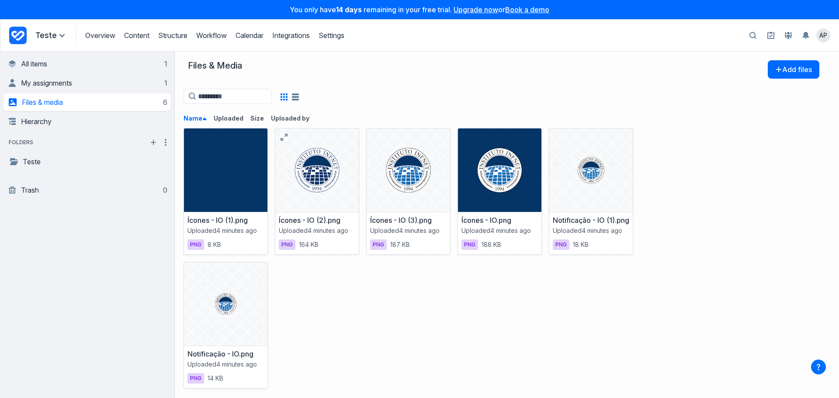
click at [322, 210] on div at bounding box center [316, 169] width 83 height 83
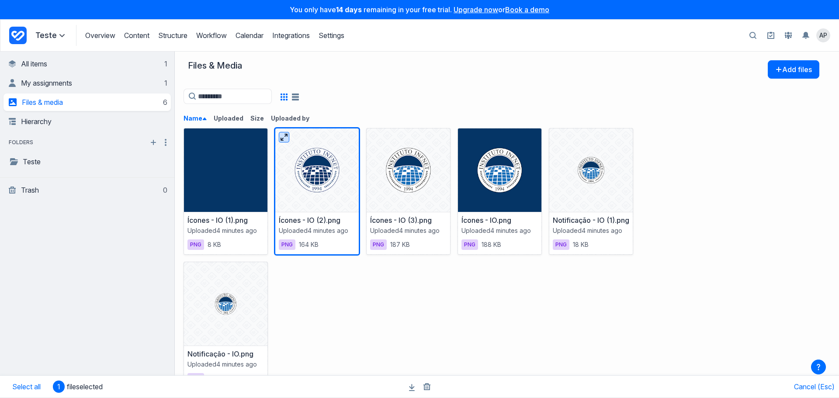
click at [285, 137] on icon "button" at bounding box center [284, 137] width 7 height 7
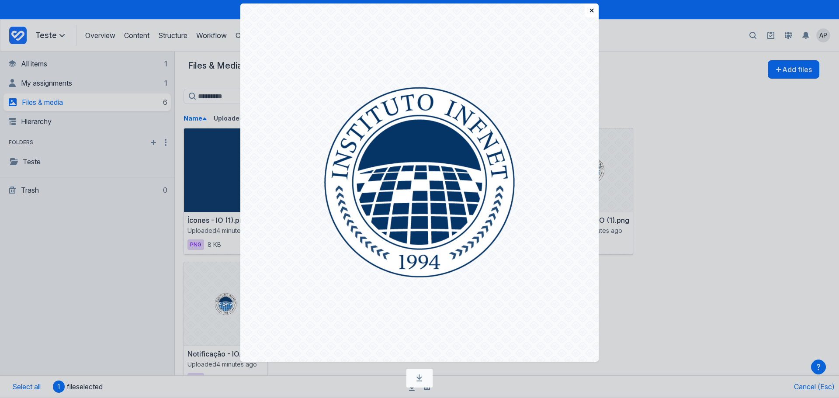
click at [587, 13] on button "button" at bounding box center [592, 10] width 14 height 14
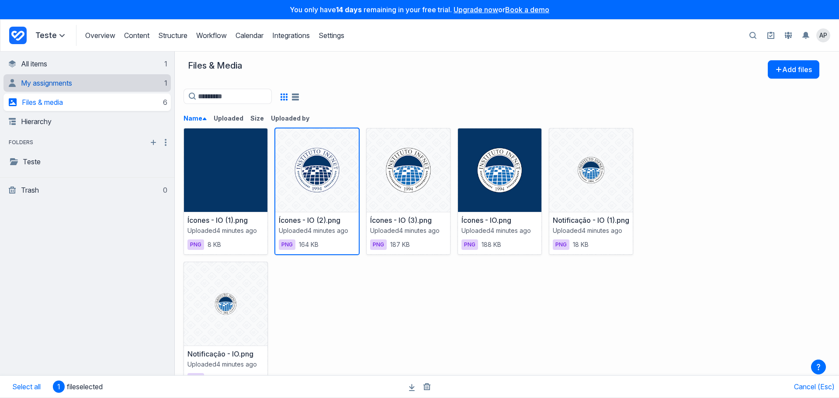
click at [38, 80] on span "My assignments" at bounding box center [46, 83] width 51 height 9
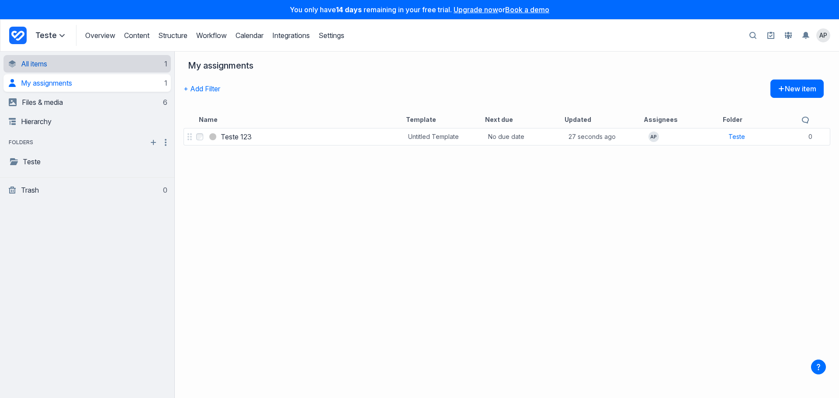
click at [90, 67] on link "All items 1" at bounding box center [88, 63] width 159 height 17
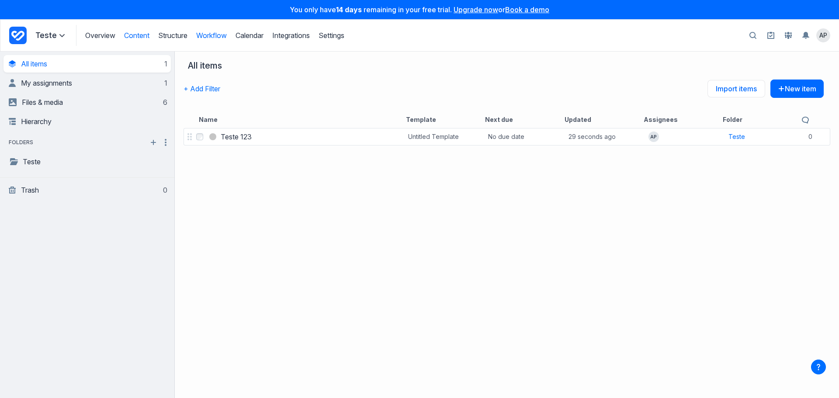
click at [211, 35] on link "Workflow" at bounding box center [211, 35] width 31 height 9
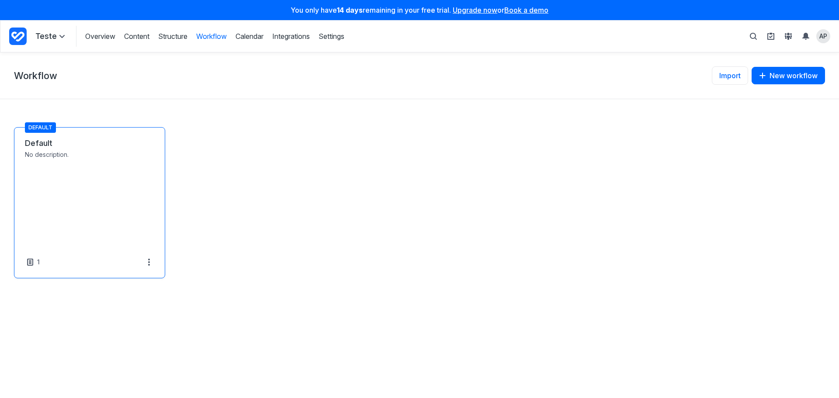
click at [49, 149] on link "Default" at bounding box center [89, 143] width 129 height 10
select select "*****"
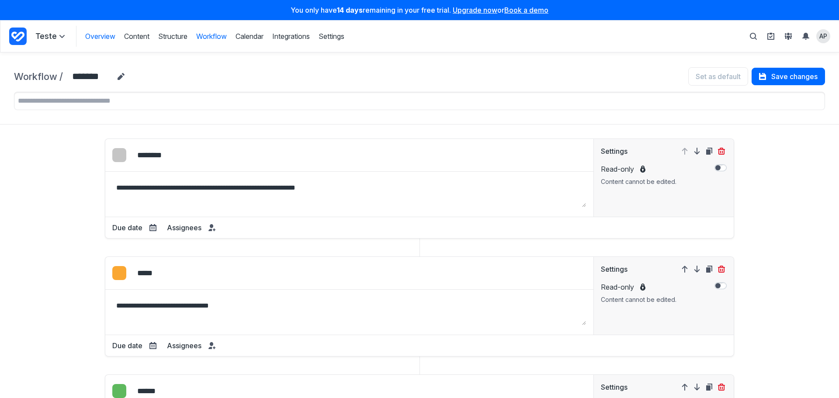
click at [86, 35] on link "Overview" at bounding box center [100, 36] width 30 height 10
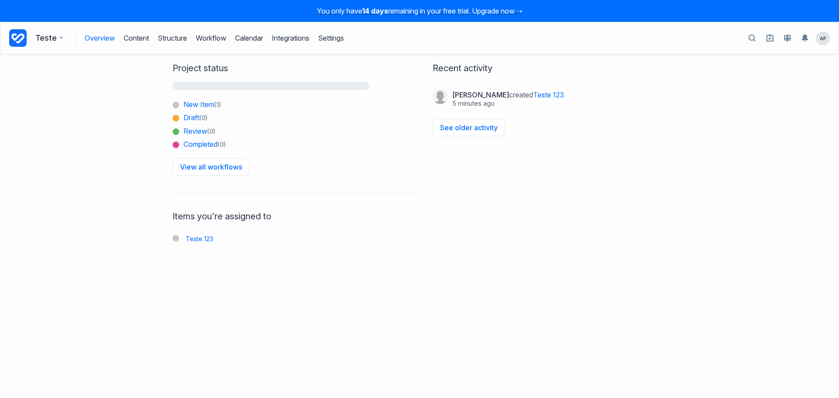
click at [118, 31] on nav "Overview Content Structure Workflow Calendar Integrations Settings" at bounding box center [219, 38] width 268 height 17
click at [137, 34] on link "Content" at bounding box center [136, 38] width 25 height 17
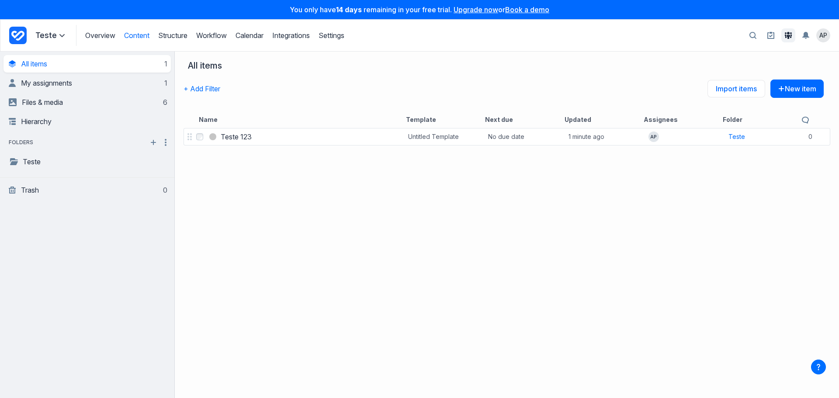
click at [788, 38] on icon at bounding box center [788, 35] width 7 height 7
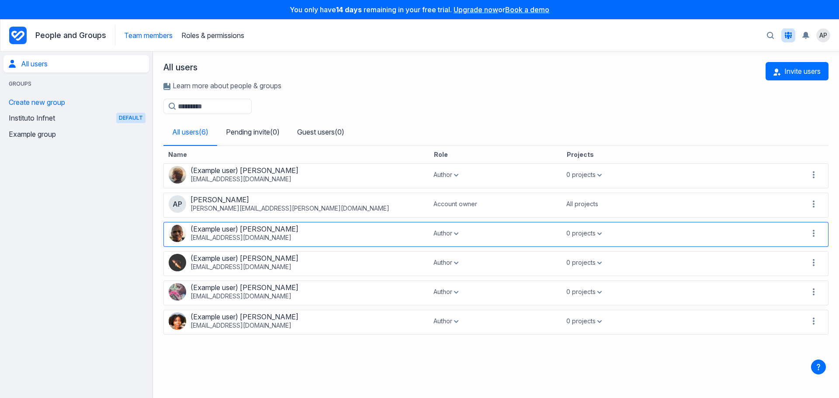
click at [366, 237] on div "(Example user) David McMikerson davidmcmikerson@example.com" at bounding box center [297, 233] width 256 height 17
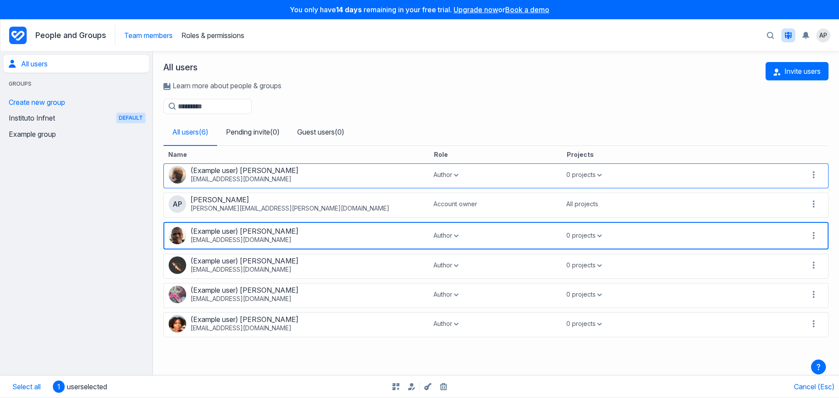
click at [334, 170] on div "(Example user) Adam Tylesondar adamtylesondar@example.com" at bounding box center [297, 174] width 256 height 17
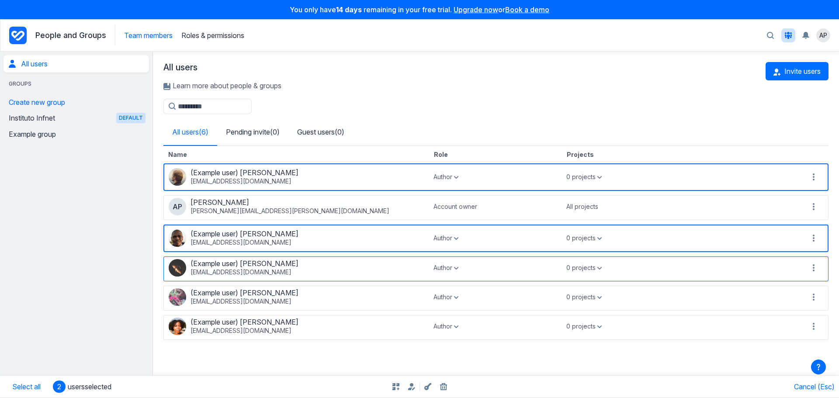
click at [311, 277] on span "jamesmaldron@example.com" at bounding box center [255, 272] width 131 height 9
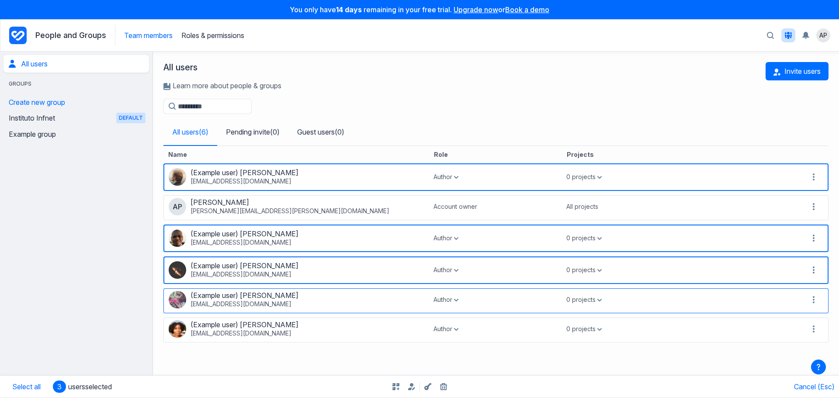
click at [311, 298] on span "(Example user) Jane Simone" at bounding box center [255, 295] width 131 height 9
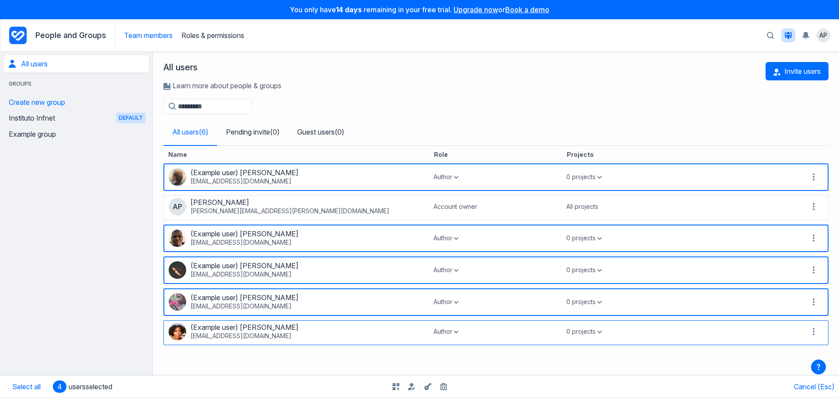
click at [303, 332] on span "(Example user) Morag Silling" at bounding box center [255, 327] width 131 height 9
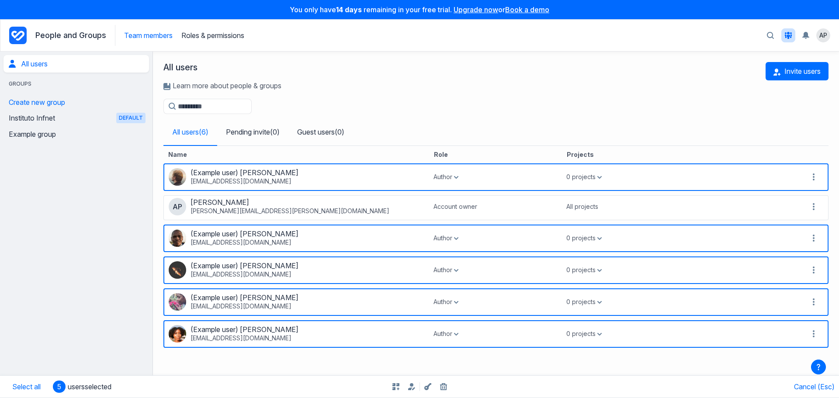
click at [388, 391] on div "Bulk assign projects Bulk assign role Bulk reset password Bulk delete users" at bounding box center [419, 387] width 419 height 22
click at [389, 390] on div "Bulk assign projects Bulk assign role Bulk reset password Bulk delete users" at bounding box center [419, 387] width 419 height 22
click at [392, 388] on icon "button" at bounding box center [395, 386] width 7 height 7
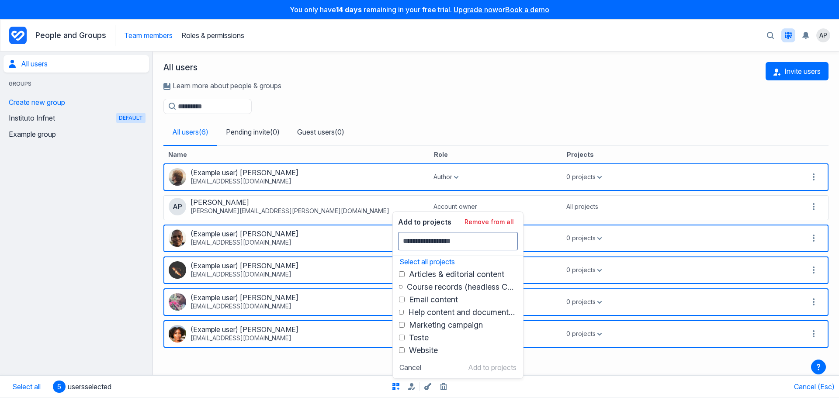
scroll to position [3, 0]
click at [415, 339] on span "Teste" at bounding box center [419, 336] width 20 height 9
click at [488, 374] on footer "Add to projects Cancel" at bounding box center [458, 368] width 130 height 22
click at [484, 369] on button "Add to projects" at bounding box center [492, 367] width 48 height 9
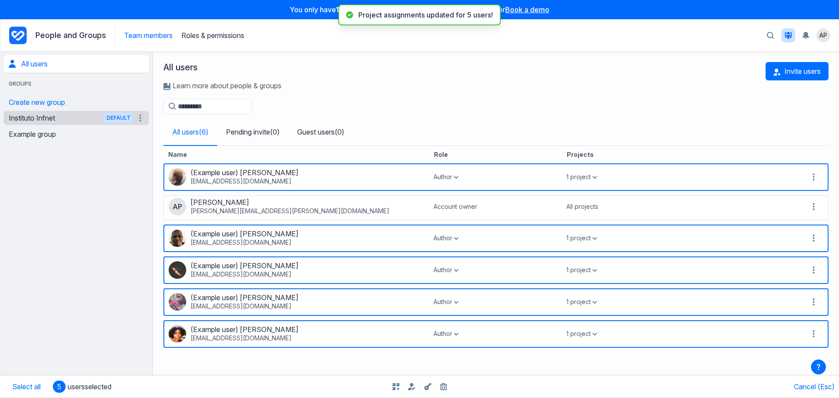
click at [56, 119] on link "Instituto Infnet Default" at bounding box center [71, 118] width 125 height 14
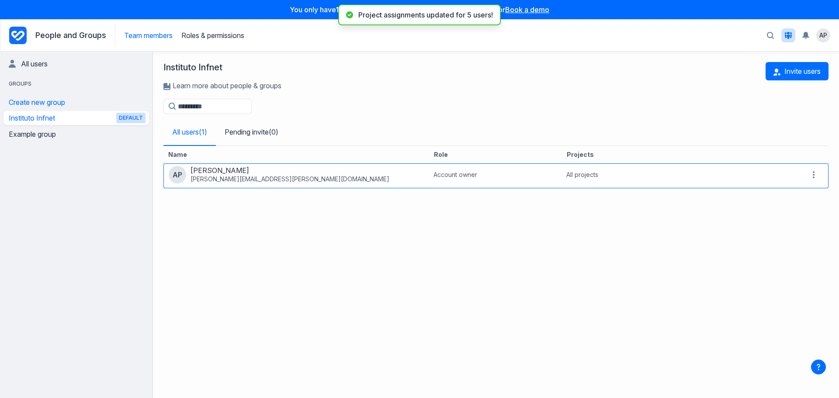
click at [249, 181] on span "anabella.pereira@infnet.edu.br" at bounding box center [289, 179] width 199 height 9
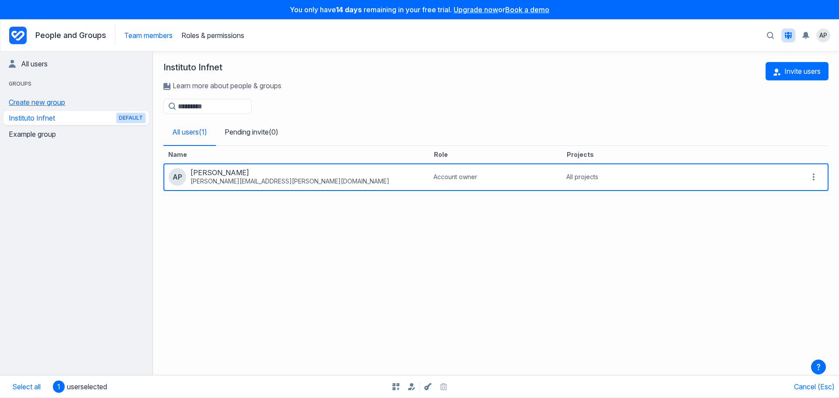
click at [51, 101] on button "Create new group" at bounding box center [36, 102] width 67 height 14
click at [35, 137] on link "Example group" at bounding box center [71, 134] width 125 height 14
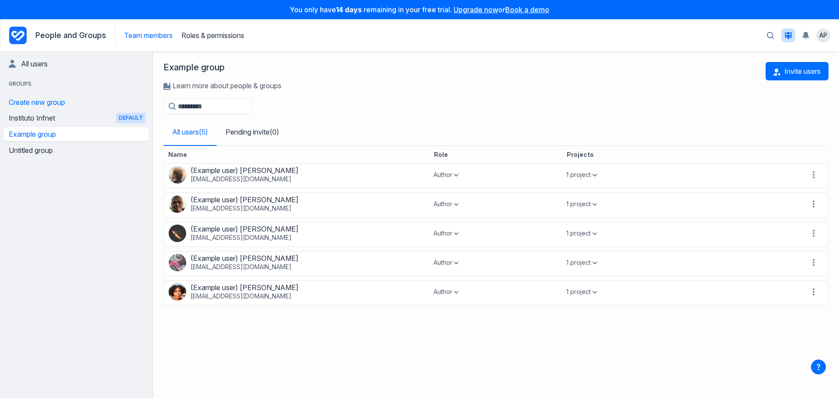
click at [774, 37] on button "button" at bounding box center [770, 36] width 16 height 16
click at [257, 33] on nav "People and Groups Team members Roles & permissions Search Search all projects T…" at bounding box center [419, 35] width 821 height 21
click at [239, 35] on link "Roles & permissions" at bounding box center [212, 35] width 63 height 9
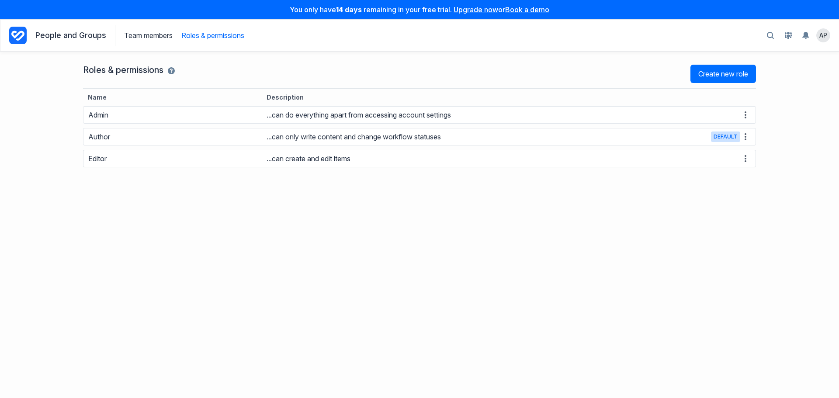
click at [64, 40] on div "People and Groups Team members Roles & permissions" at bounding box center [126, 35] width 235 height 21
click at [56, 40] on div "People and Groups Team members Roles & permissions" at bounding box center [126, 35] width 235 height 21
click at [25, 33] on icon "Project Dashboard" at bounding box center [17, 35] width 17 height 17
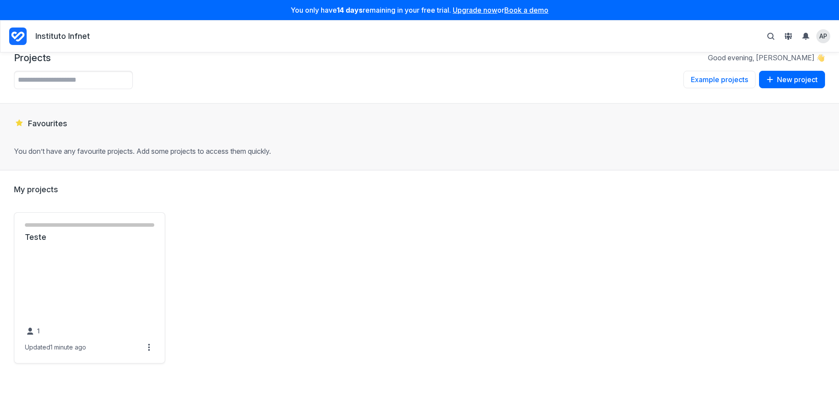
scroll to position [21, 0]
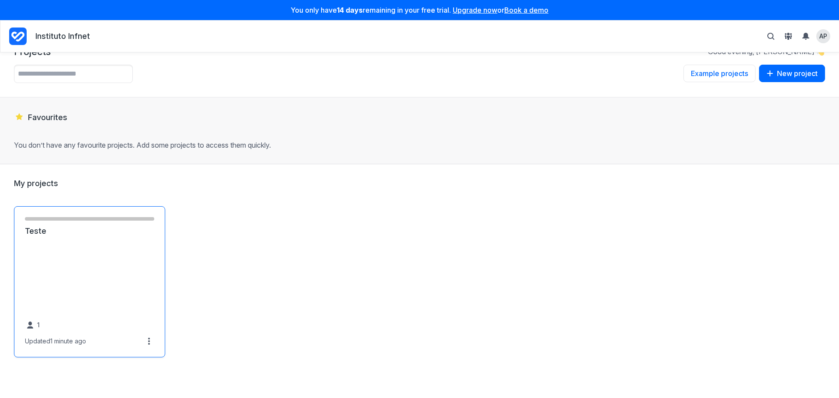
click at [109, 236] on link "Teste" at bounding box center [89, 231] width 129 height 10
